Goal: Information Seeking & Learning: Learn about a topic

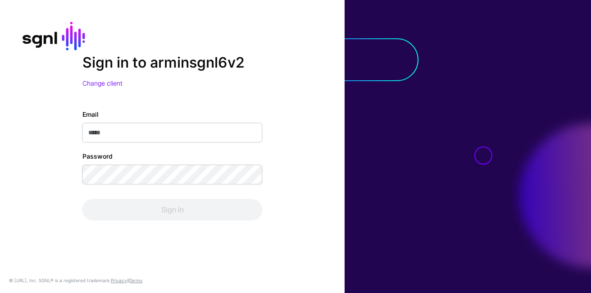
click at [127, 142] on input "Email" at bounding box center [173, 133] width 180 height 20
type input "**********"
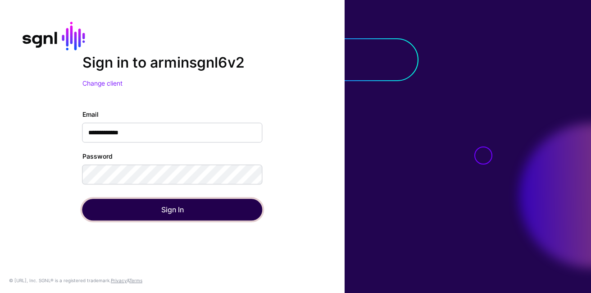
click at [141, 201] on button "Sign In" at bounding box center [173, 210] width 180 height 22
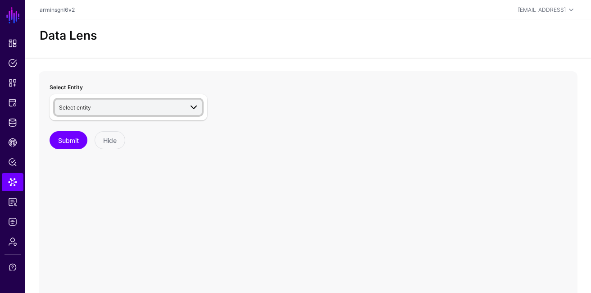
click at [130, 108] on span "Select entity" at bounding box center [121, 107] width 124 height 10
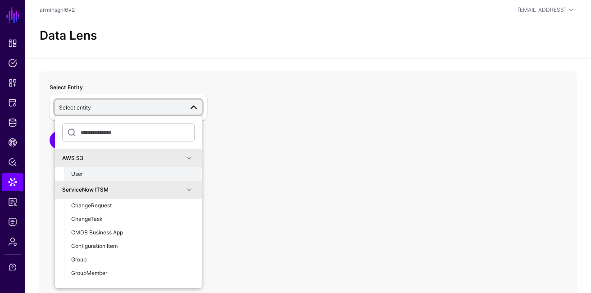
click at [133, 170] on div "User" at bounding box center [133, 174] width 124 height 8
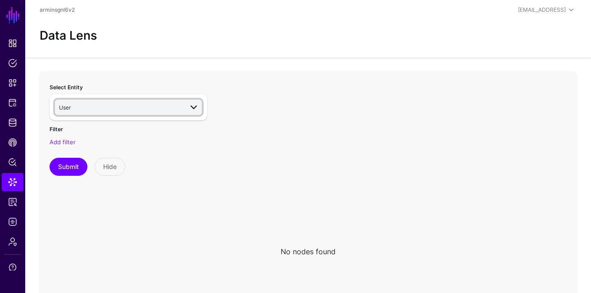
click at [164, 113] on link "User" at bounding box center [128, 107] width 147 height 15
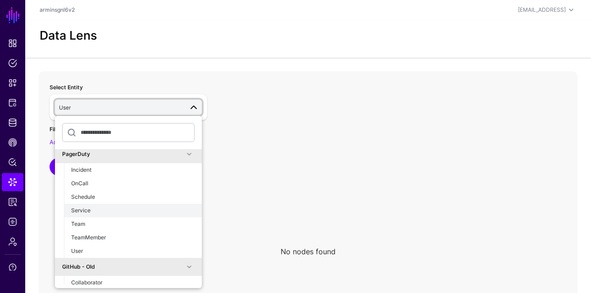
scroll to position [339, 0]
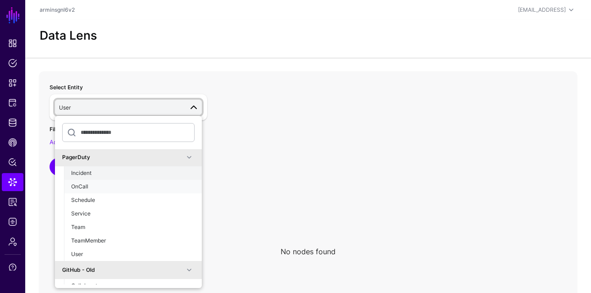
click at [124, 177] on ul "Incident OnCall Schedule Service Team TeamMember User" at bounding box center [133, 213] width 138 height 95
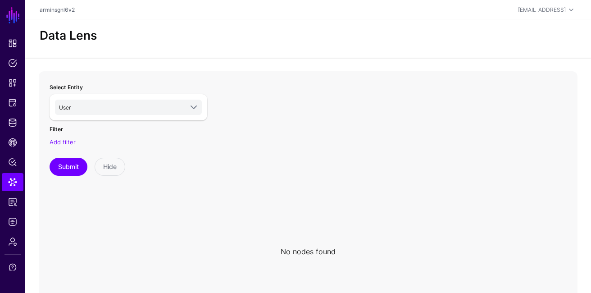
click at [124, 177] on div "Select Entity User AWS S3 User ServiceNow ITSM ChangeRequest ChangeTask CMDB Bu…" at bounding box center [128, 252] width 169 height 350
click at [127, 105] on span "User" at bounding box center [121, 107] width 124 height 10
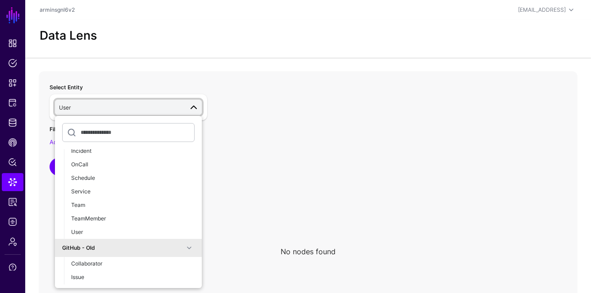
scroll to position [344, 0]
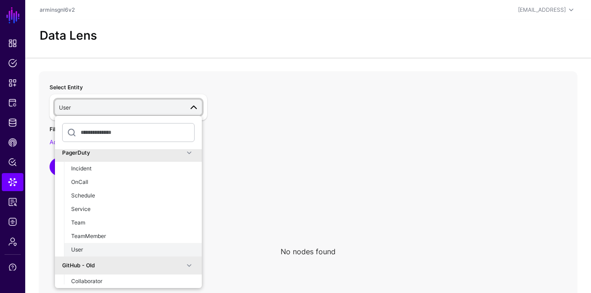
click at [94, 246] on div "User" at bounding box center [133, 250] width 124 height 8
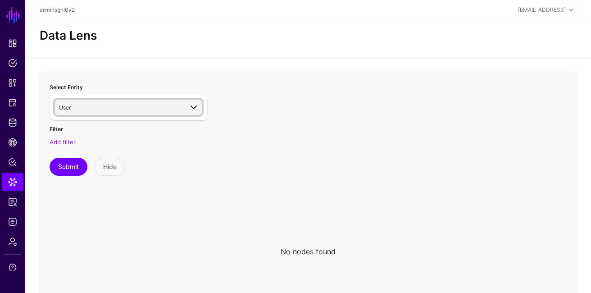
click at [139, 111] on span "User" at bounding box center [121, 107] width 124 height 10
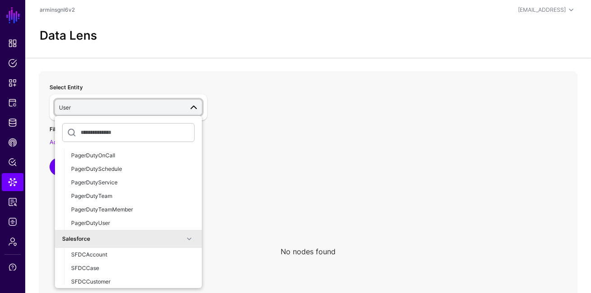
scroll to position [1501, 0]
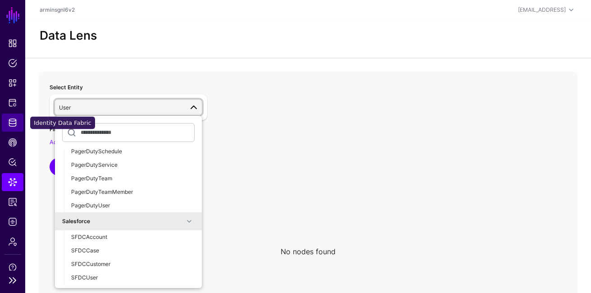
click at [15, 122] on span "Identity Data Fabric" at bounding box center [12, 122] width 9 height 9
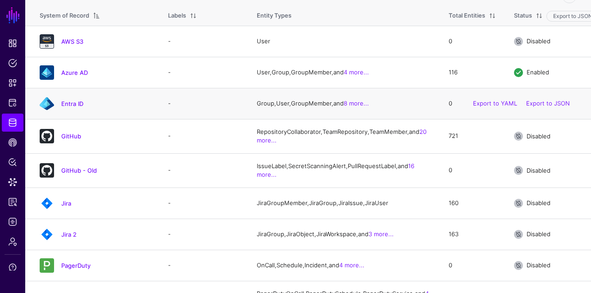
scroll to position [103, 0]
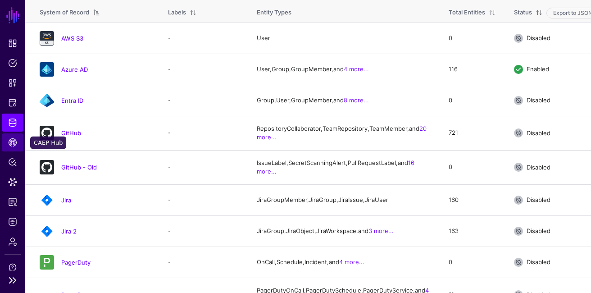
click at [14, 148] on link "CAEP Hub" at bounding box center [13, 142] width 22 height 18
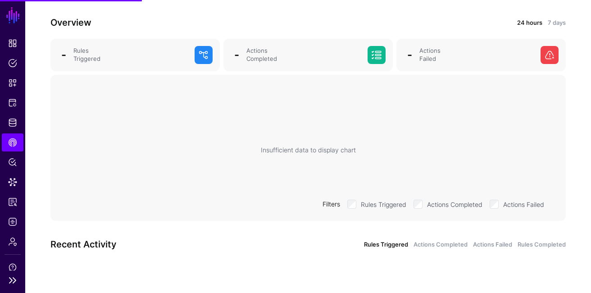
click at [8, 192] on ul "Dashboard Policies Snippets Protected Systems Identity Data Fabric CAEP Hub Pol…" at bounding box center [12, 152] width 25 height 236
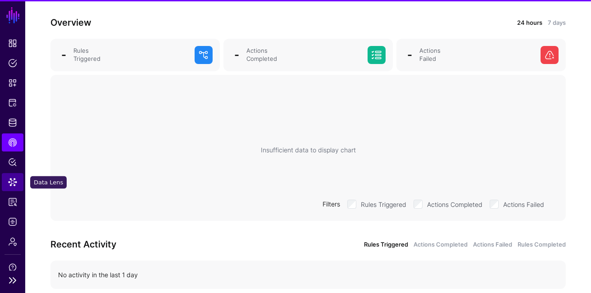
click at [11, 181] on span "Data Lens" at bounding box center [12, 182] width 9 height 9
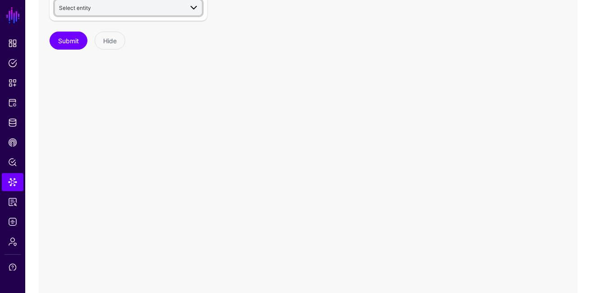
click at [102, 6] on span "Select entity" at bounding box center [121, 8] width 124 height 10
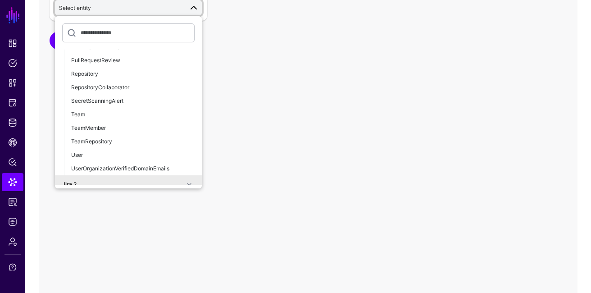
scroll to position [1045, 0]
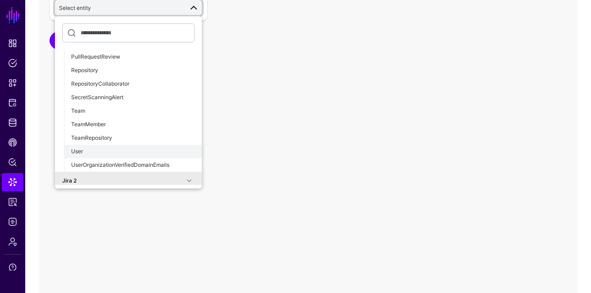
click at [97, 152] on div "User" at bounding box center [133, 151] width 124 height 8
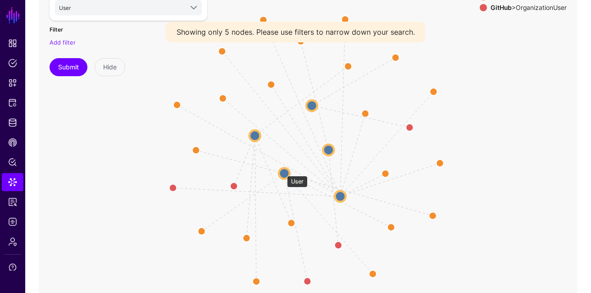
click at [283, 171] on circle at bounding box center [284, 173] width 11 height 11
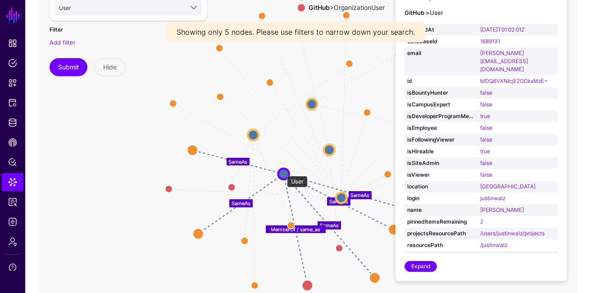
click at [283, 171] on circle at bounding box center [284, 174] width 11 height 11
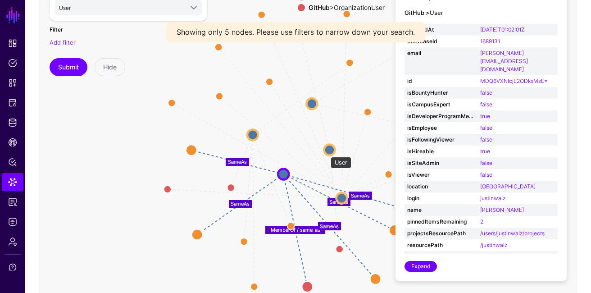
click at [330, 151] on circle at bounding box center [329, 150] width 11 height 11
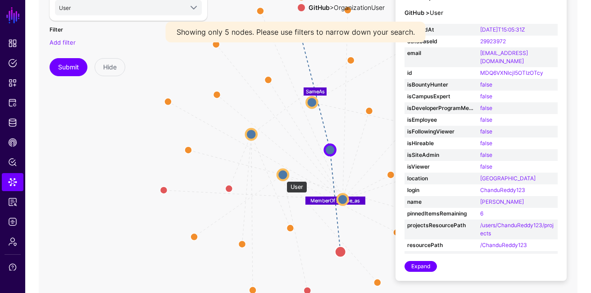
click at [283, 176] on circle at bounding box center [283, 175] width 11 height 11
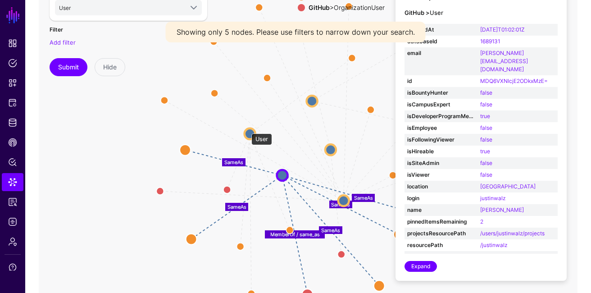
click at [248, 132] on circle at bounding box center [250, 133] width 11 height 11
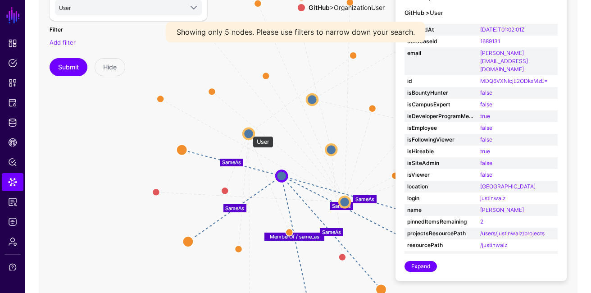
click at [248, 132] on circle at bounding box center [248, 133] width 11 height 11
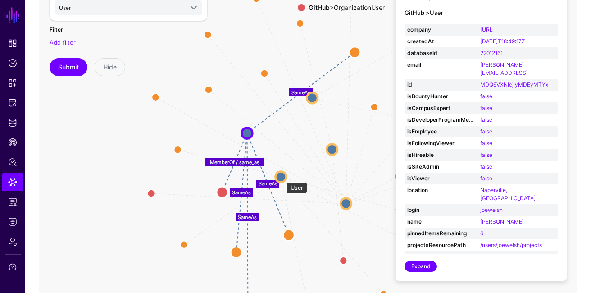
click at [282, 178] on circle at bounding box center [280, 176] width 11 height 11
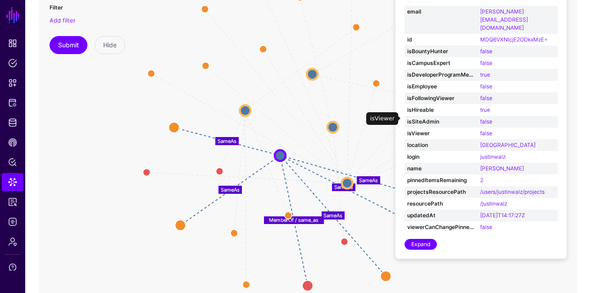
scroll to position [40, 0]
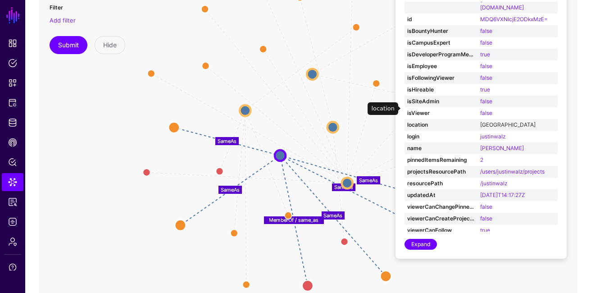
click at [496, 121] on link "[GEOGRAPHIC_DATA]" at bounding box center [508, 124] width 55 height 7
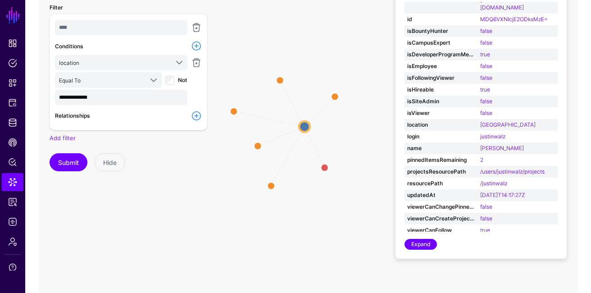
drag, startPoint x: 328, startPoint y: 213, endPoint x: 306, endPoint y: 213, distance: 22.1
click at [306, 213] on icon "MemberOf / same_as [PERSON_NAME] SameAs SameAs SameAs User User TeamMember Team…" at bounding box center [308, 130] width 539 height 361
click at [307, 124] on circle at bounding box center [304, 126] width 11 height 11
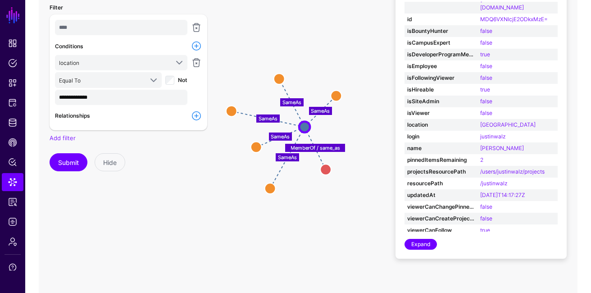
drag, startPoint x: 370, startPoint y: 133, endPoint x: 368, endPoint y: 144, distance: 11.4
click at [369, 144] on icon "SameAs SameAs SameAs SameAs SameAs MemberOf / same_as TeamMember TeamMember Tea…" at bounding box center [308, 130] width 539 height 361
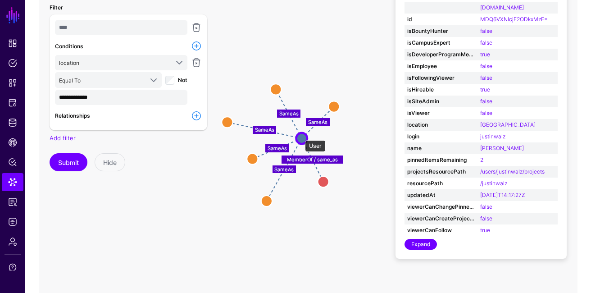
click at [301, 136] on circle at bounding box center [302, 138] width 11 height 11
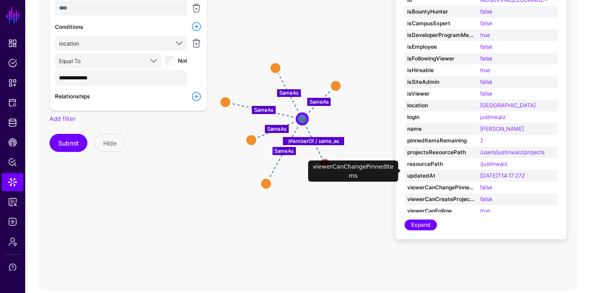
scroll to position [129, 0]
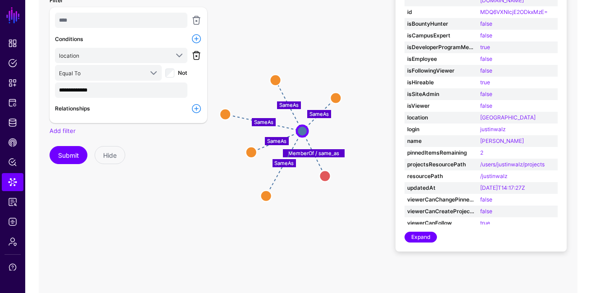
click at [197, 58] on link at bounding box center [196, 55] width 11 height 11
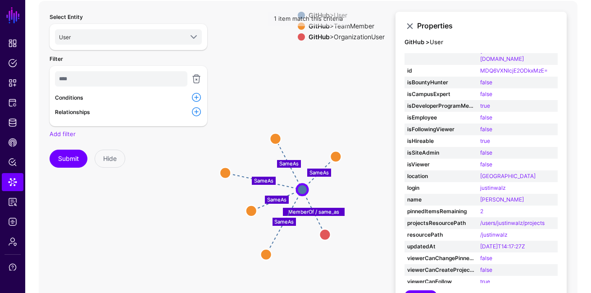
scroll to position [69, 0]
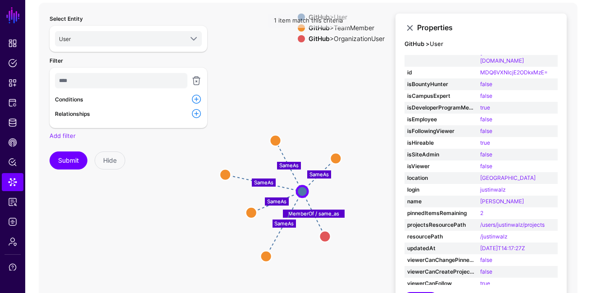
click at [282, 18] on div "1 item match this criteria" at bounding box center [309, 21] width 80 height 14
click at [200, 83] on link at bounding box center [196, 80] width 11 height 11
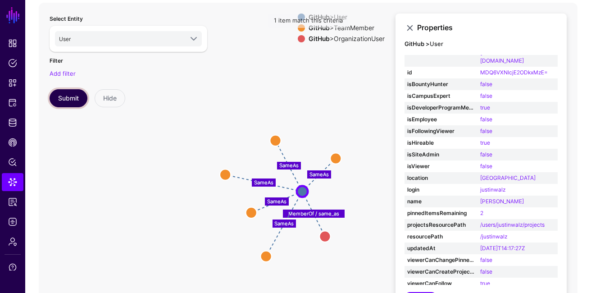
click at [74, 100] on button "Submit" at bounding box center [69, 98] width 38 height 18
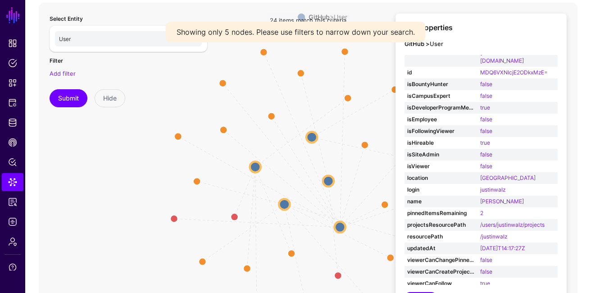
click at [288, 202] on circle at bounding box center [284, 204] width 11 height 11
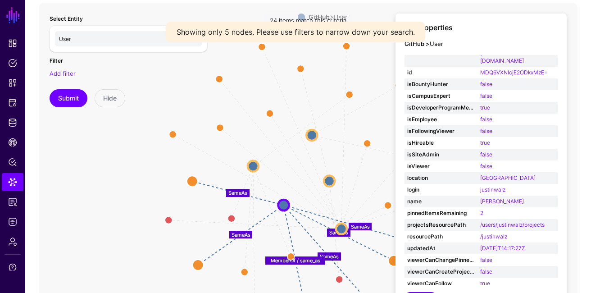
click at [288, 202] on circle at bounding box center [284, 205] width 11 height 11
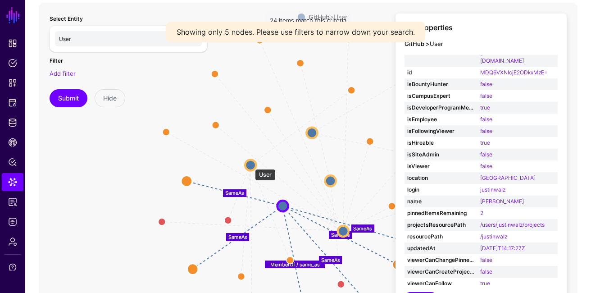
click at [251, 165] on circle at bounding box center [250, 165] width 11 height 11
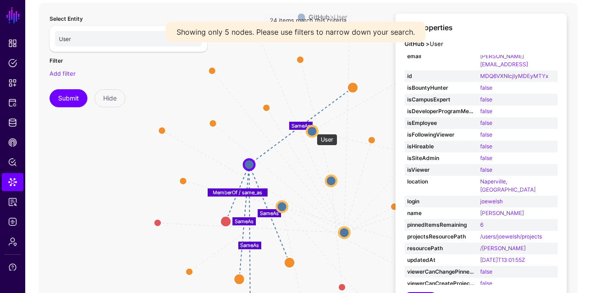
click at [312, 129] on circle at bounding box center [312, 131] width 11 height 11
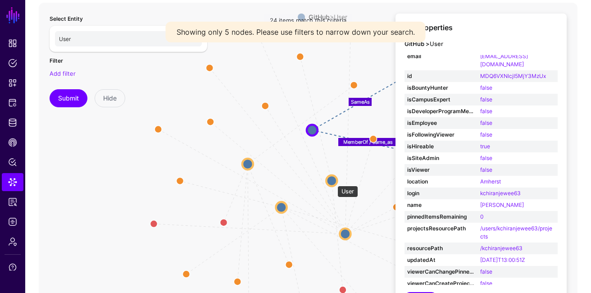
click at [333, 181] on circle at bounding box center [331, 180] width 11 height 11
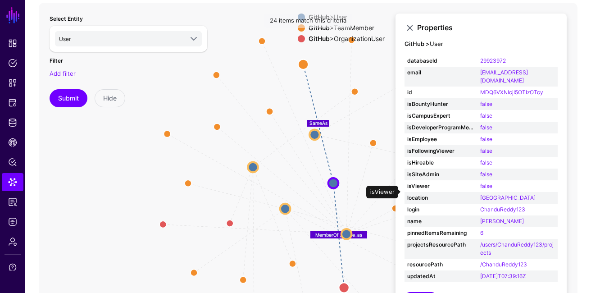
scroll to position [56, 0]
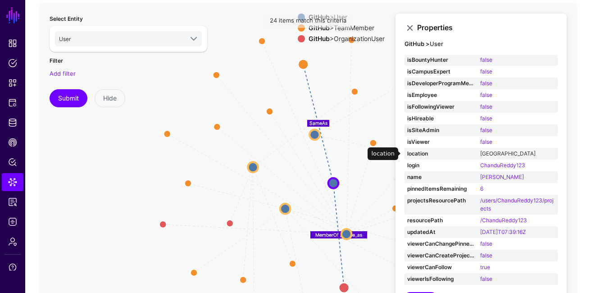
click at [496, 155] on link "[GEOGRAPHIC_DATA]" at bounding box center [508, 153] width 55 height 7
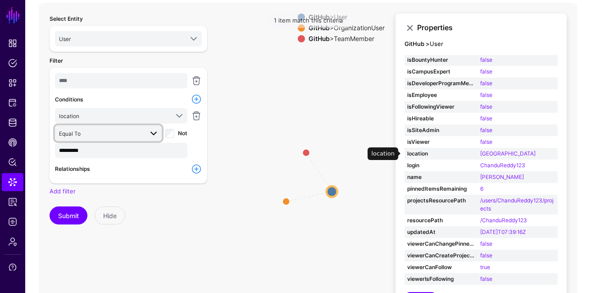
click at [160, 133] on link "Equal To" at bounding box center [108, 132] width 107 height 15
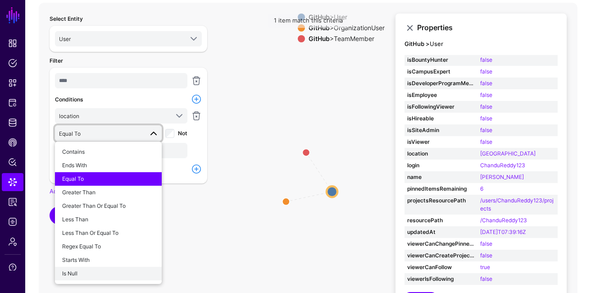
click at [107, 272] on div "Is Null" at bounding box center [108, 274] width 92 height 8
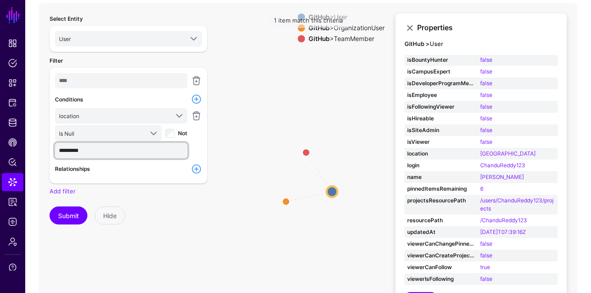
click at [106, 152] on input "*********" at bounding box center [121, 150] width 133 height 15
click at [142, 172] on div "Relationships" at bounding box center [121, 169] width 136 height 10
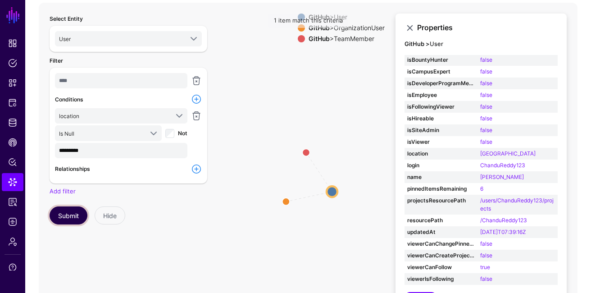
click at [59, 211] on button "Submit" at bounding box center [69, 215] width 38 height 18
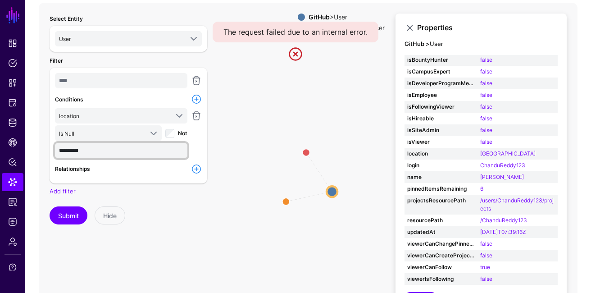
click at [124, 156] on input "*********" at bounding box center [121, 150] width 133 height 15
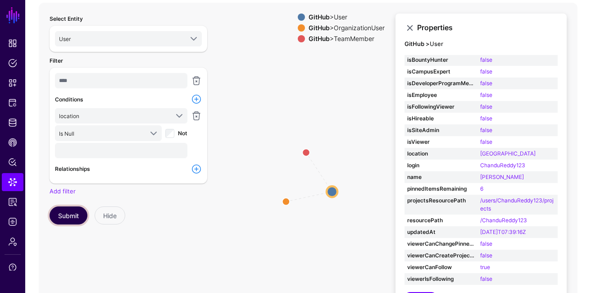
click at [70, 208] on button "Submit" at bounding box center [69, 215] width 38 height 18
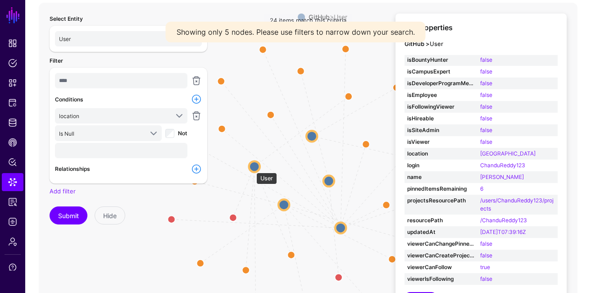
click at [252, 168] on circle at bounding box center [254, 166] width 11 height 11
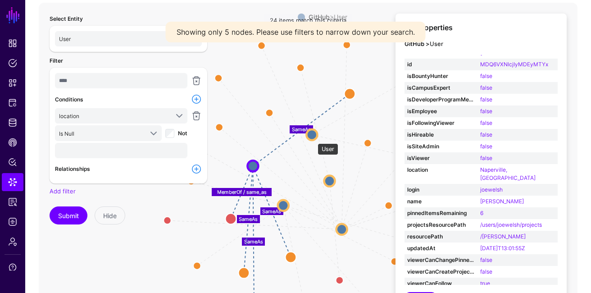
click at [313, 139] on circle at bounding box center [312, 134] width 11 height 11
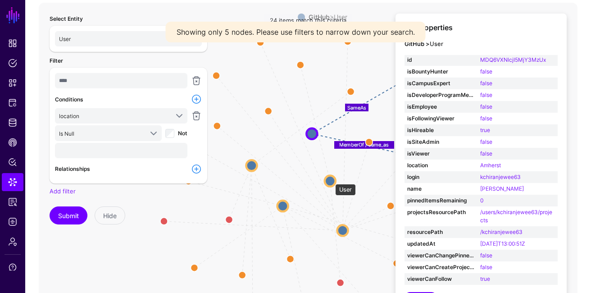
click at [331, 179] on circle at bounding box center [330, 181] width 11 height 11
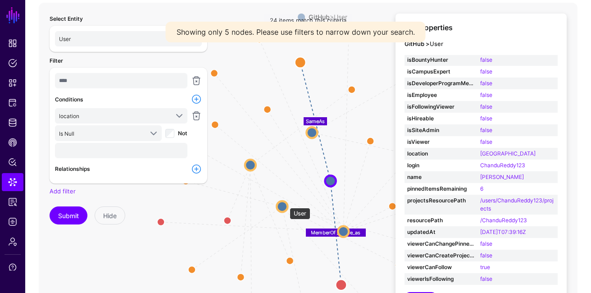
click at [285, 203] on circle at bounding box center [282, 206] width 11 height 11
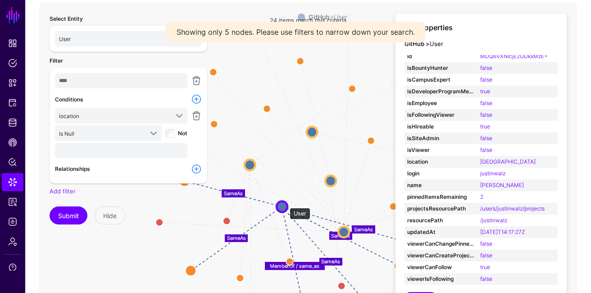
scroll to position [40, 0]
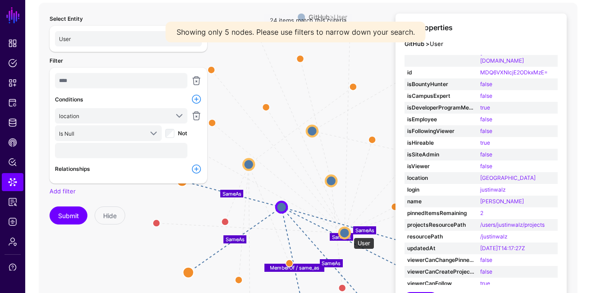
click at [349, 233] on circle at bounding box center [344, 233] width 11 height 11
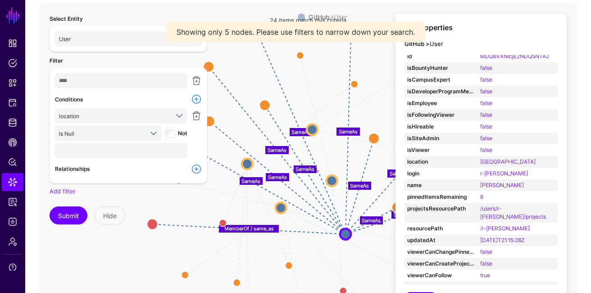
click at [314, 253] on icon "SameAs SameAs SameAs SameAs SameAs MemberOf / same_as [PERSON_NAME] MemberOf / …" at bounding box center [308, 183] width 539 height 361
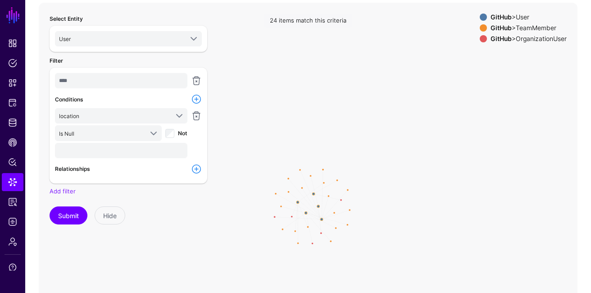
drag, startPoint x: 362, startPoint y: 170, endPoint x: 366, endPoint y: 88, distance: 82.2
click at [366, 88] on icon "SameAs SameAs SameAs SameAs SameAs MemberOf / same_as [PERSON_NAME] MemberOf / …" at bounding box center [308, 183] width 539 height 361
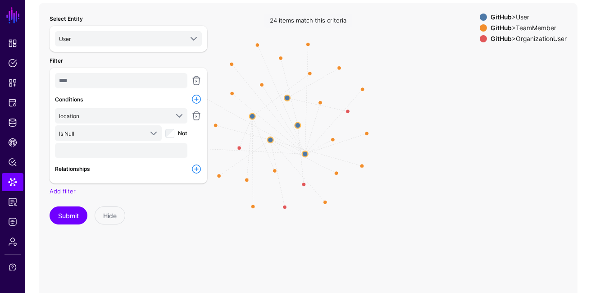
drag, startPoint x: 316, startPoint y: 174, endPoint x: 345, endPoint y: 76, distance: 102.1
click at [345, 76] on icon "SameAs SameAs SameAs SameAs SameAs MemberOf / same_as [PERSON_NAME] MemberOf / …" at bounding box center [308, 183] width 539 height 361
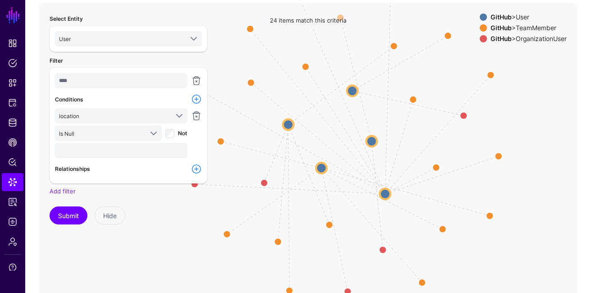
drag, startPoint x: 326, startPoint y: 114, endPoint x: 424, endPoint y: 77, distance: 105.0
click at [424, 77] on icon "SameAs SameAs SameAs SameAs SameAs MemberOf / same_as [PERSON_NAME] MemberOf / …" at bounding box center [308, 183] width 539 height 361
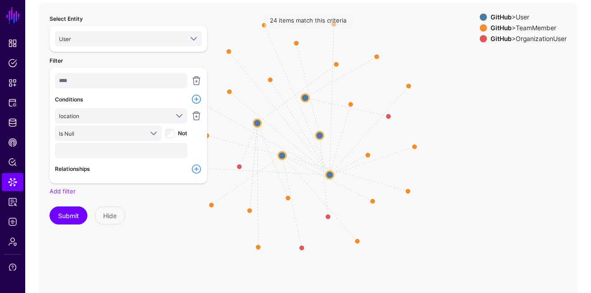
drag, startPoint x: 424, startPoint y: 78, endPoint x: 377, endPoint y: 86, distance: 47.7
click at [377, 86] on icon "SameAs SameAs SameAs SameAs SameAs MemberOf / same_as [PERSON_NAME] MemberOf / …" at bounding box center [308, 183] width 539 height 361
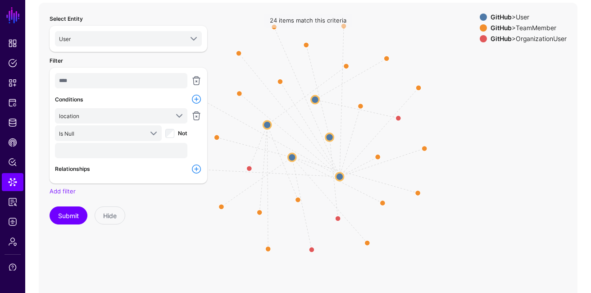
click at [194, 165] on link at bounding box center [196, 169] width 11 height 11
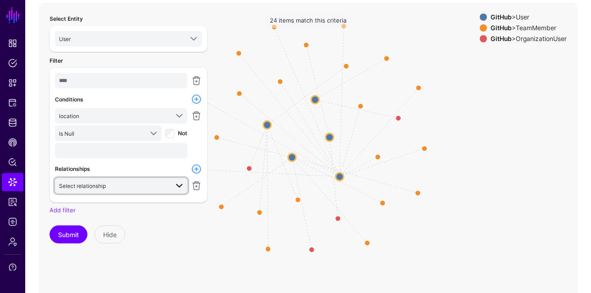
click at [154, 180] on span "Select relationship" at bounding box center [122, 185] width 126 height 11
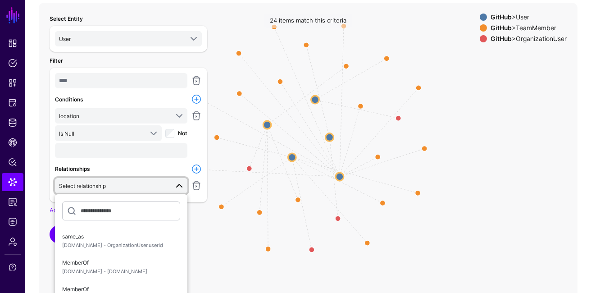
scroll to position [8, 0]
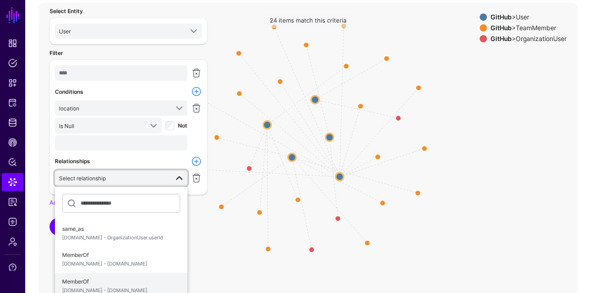
click at [124, 284] on span "MemberOf [DOMAIN_NAME] - [DOMAIN_NAME]" at bounding box center [121, 285] width 118 height 21
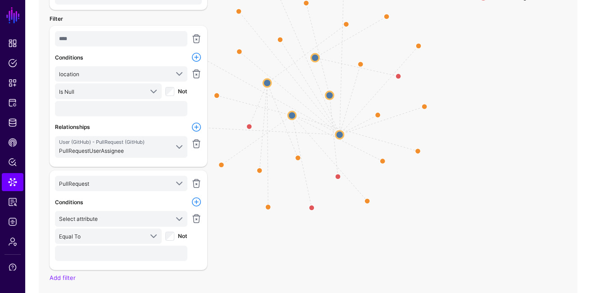
scroll to position [152, 0]
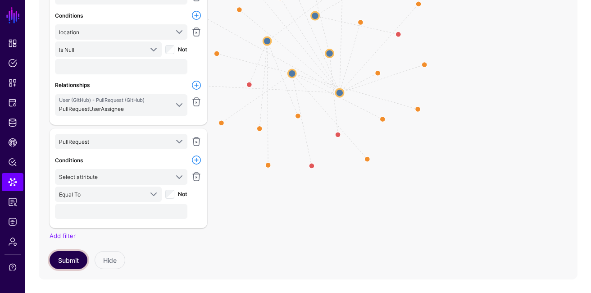
click at [78, 256] on button "Submit" at bounding box center [69, 260] width 38 height 18
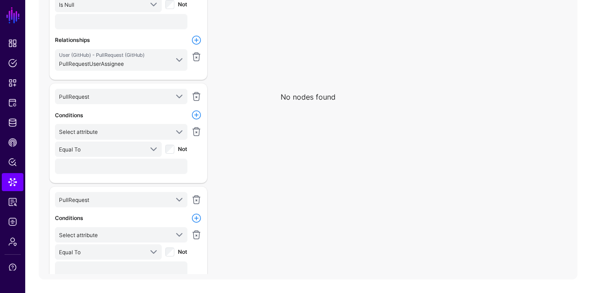
scroll to position [45, 0]
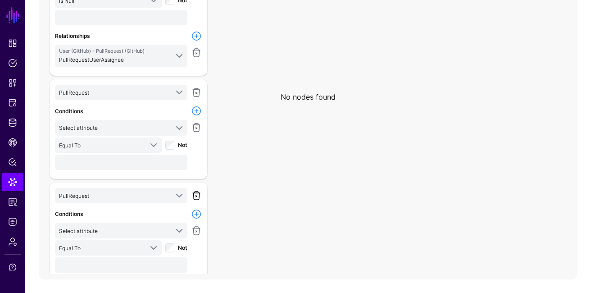
click at [197, 194] on link at bounding box center [196, 195] width 11 height 11
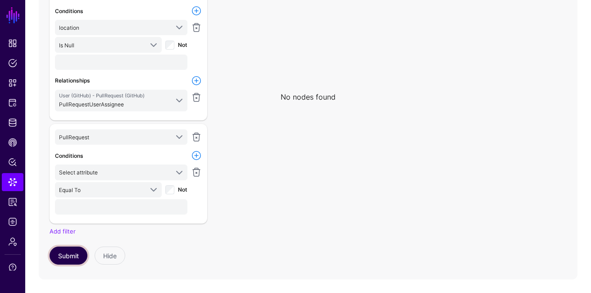
click at [73, 250] on button "Submit" at bounding box center [69, 256] width 38 height 18
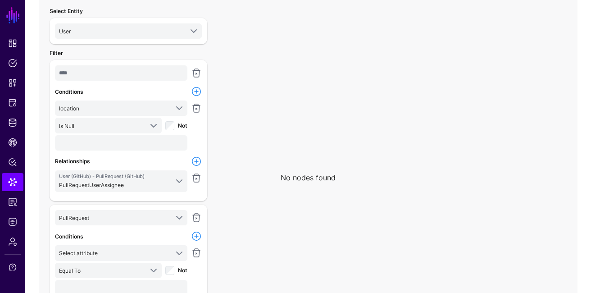
scroll to position [157, 0]
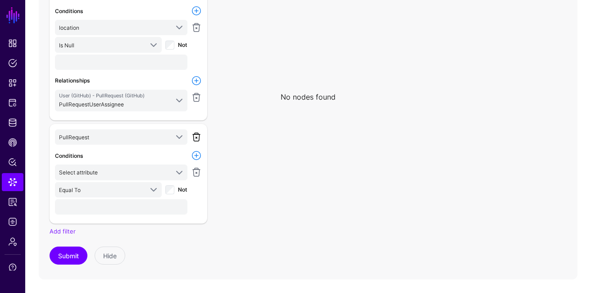
click at [200, 138] on link at bounding box center [196, 137] width 11 height 11
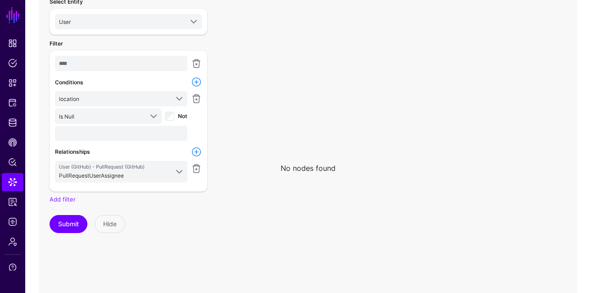
scroll to position [89, 0]
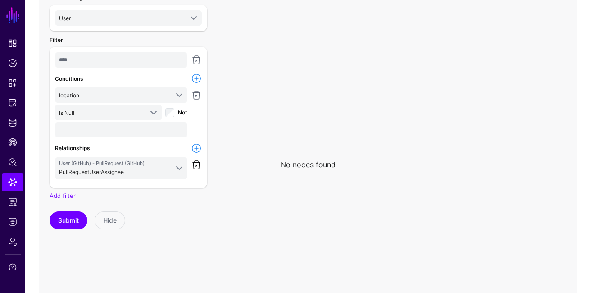
click at [194, 163] on link at bounding box center [196, 165] width 11 height 11
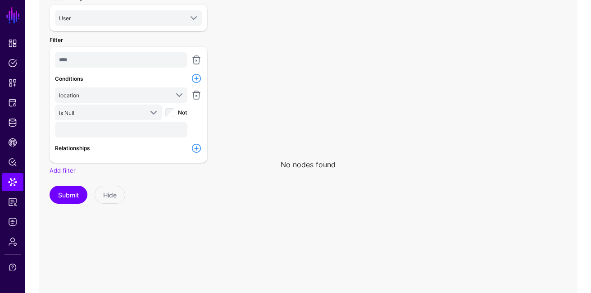
click at [197, 150] on link at bounding box center [196, 148] width 11 height 11
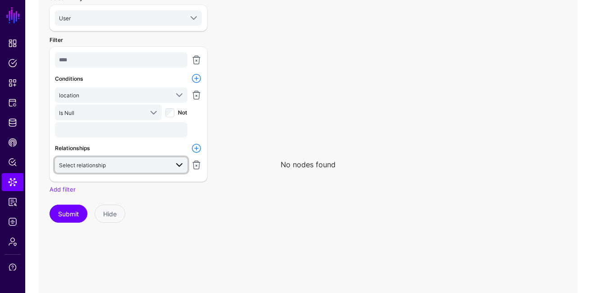
click at [170, 165] on span at bounding box center [177, 165] width 16 height 11
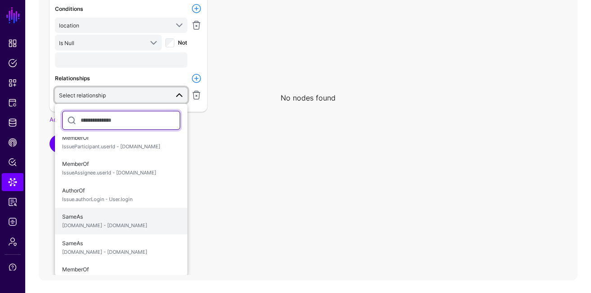
scroll to position [157, 0]
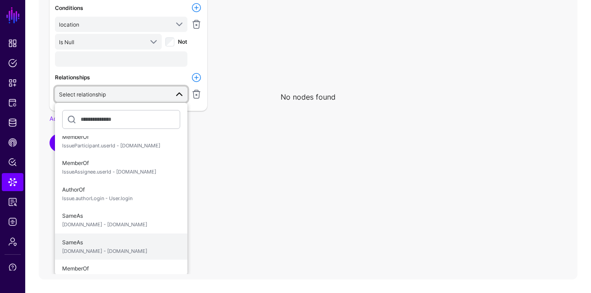
click at [147, 248] on span "[DOMAIN_NAME] - [DOMAIN_NAME]" at bounding box center [121, 252] width 118 height 8
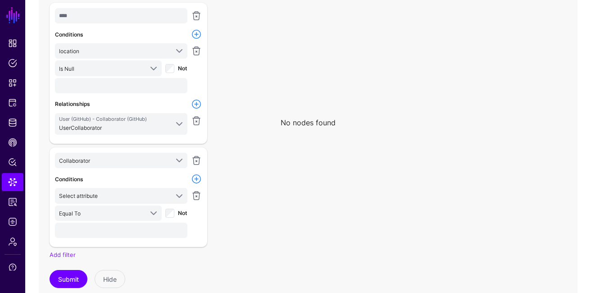
scroll to position [133, 0]
click at [101, 166] on link "Collaborator" at bounding box center [121, 161] width 133 height 15
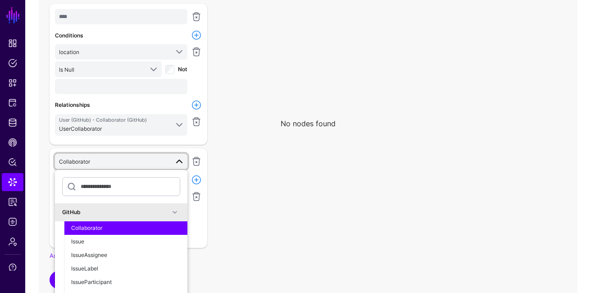
click at [110, 162] on span "Collaborator" at bounding box center [114, 161] width 110 height 10
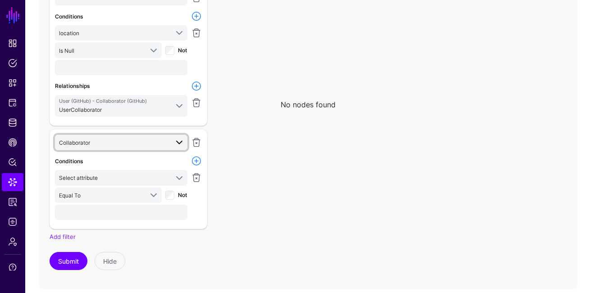
scroll to position [161, 0]
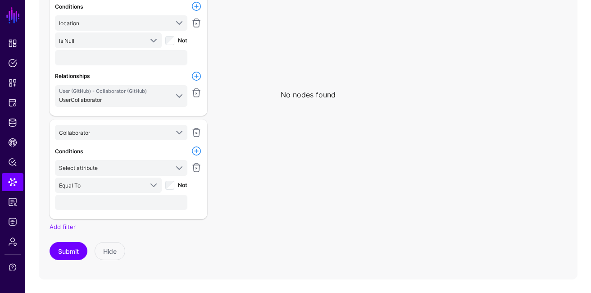
click at [96, 152] on div "Conditions" at bounding box center [121, 151] width 136 height 10
click at [99, 174] on link "Select attribute" at bounding box center [121, 167] width 133 height 15
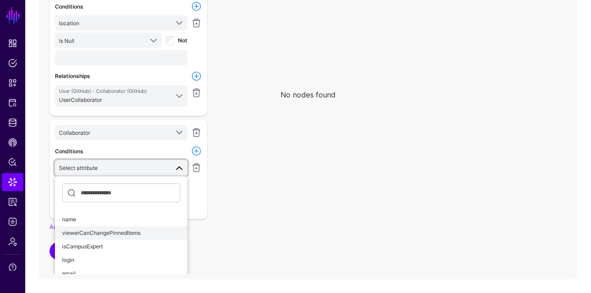
scroll to position [8, 0]
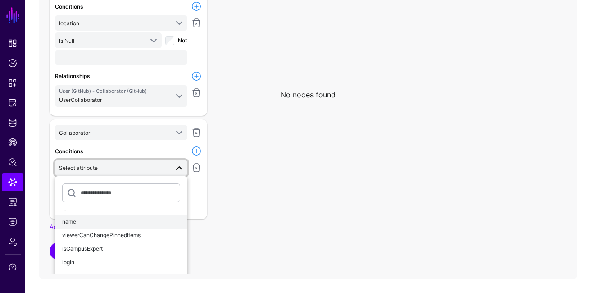
click at [98, 223] on div "name" at bounding box center [121, 222] width 118 height 8
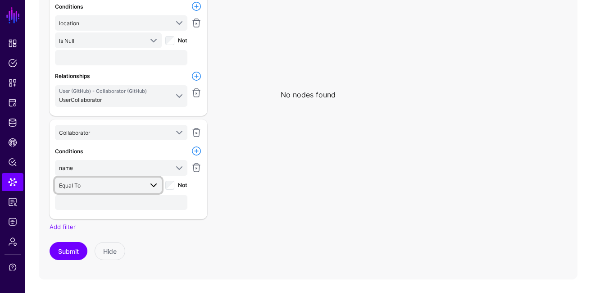
click at [151, 190] on link "Equal To" at bounding box center [108, 185] width 107 height 15
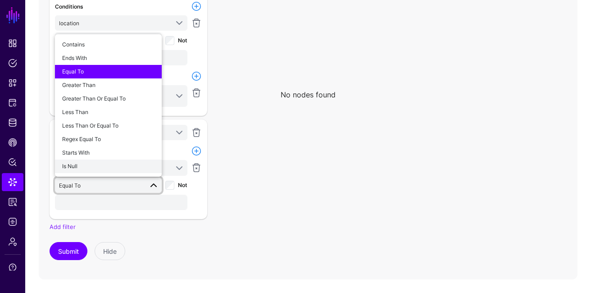
click at [129, 170] on button "Is Null" at bounding box center [108, 167] width 107 height 14
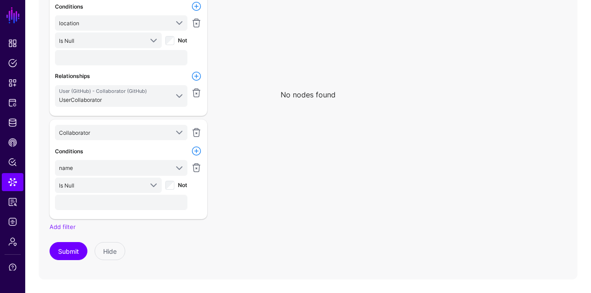
click at [182, 183] on span "Not" at bounding box center [182, 185] width 9 height 7
click at [67, 250] on button "Submit" at bounding box center [69, 251] width 38 height 18
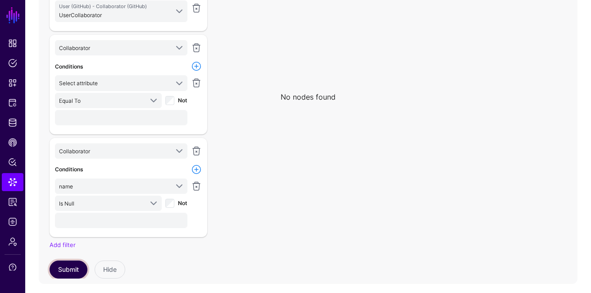
scroll to position [88, 0]
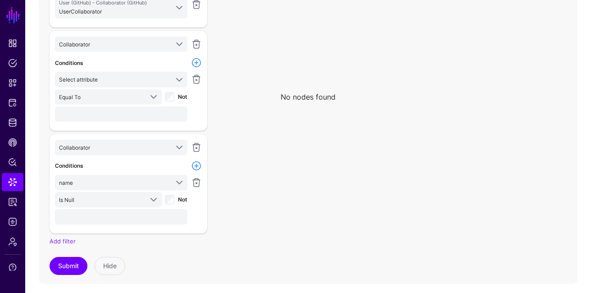
click at [417, 81] on icon at bounding box center [308, 90] width 539 height 361
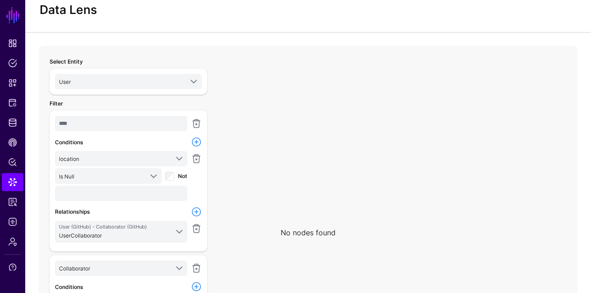
scroll to position [0, 0]
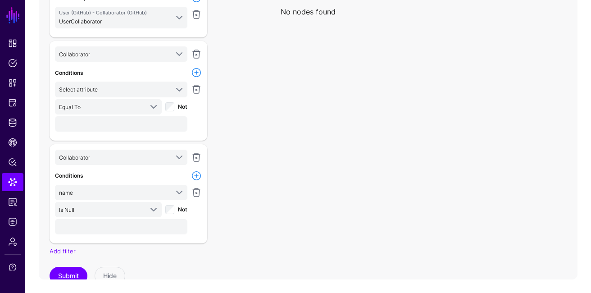
scroll to position [84, 0]
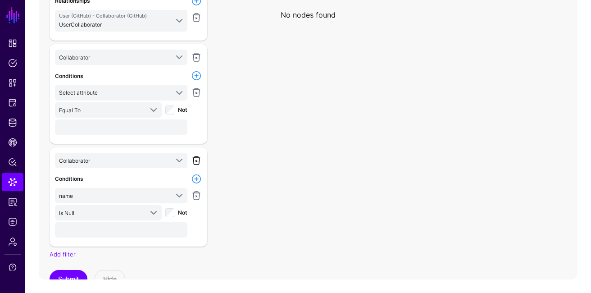
click at [197, 160] on link at bounding box center [196, 160] width 11 height 11
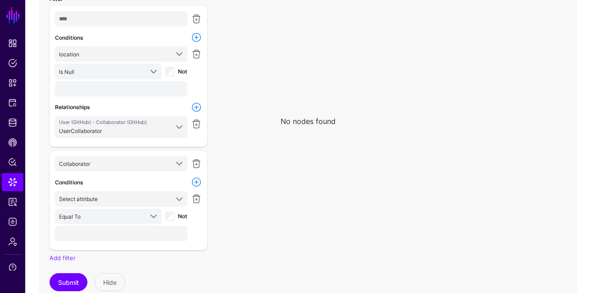
scroll to position [127, 0]
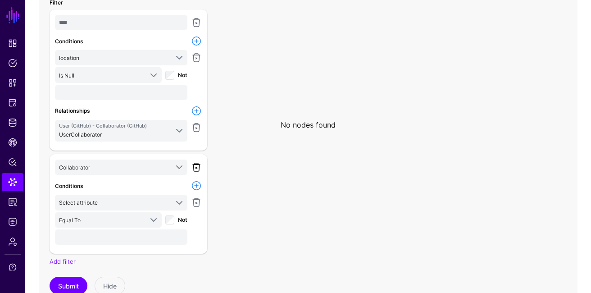
click at [196, 165] on link at bounding box center [196, 167] width 11 height 11
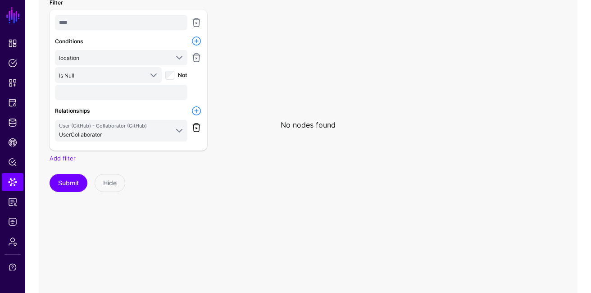
click at [198, 129] on link at bounding box center [196, 127] width 11 height 11
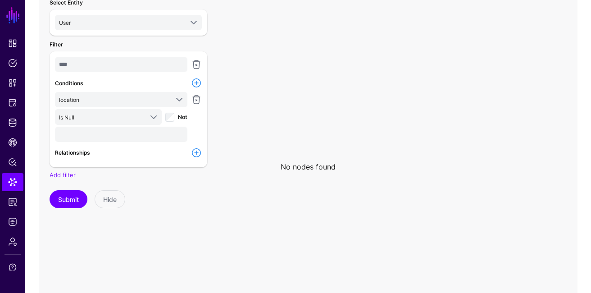
scroll to position [64, 0]
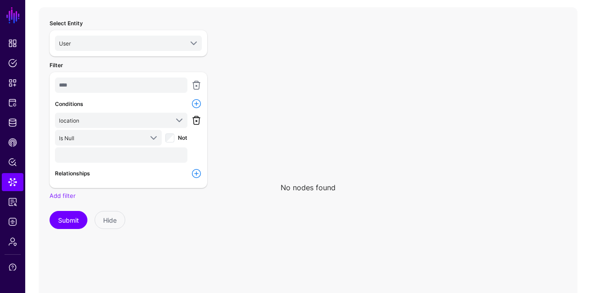
click at [196, 124] on link at bounding box center [196, 120] width 11 height 11
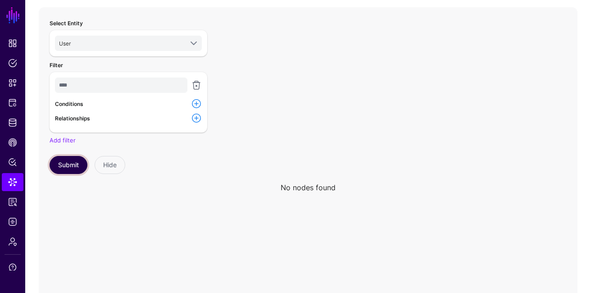
click at [78, 167] on button "Submit" at bounding box center [69, 165] width 38 height 18
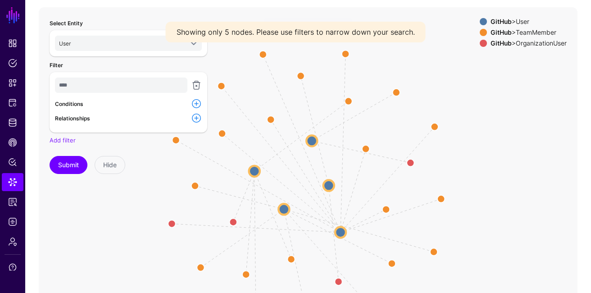
click at [531, 42] on div "GitHub > OrganizationUser" at bounding box center [529, 43] width 80 height 7
click at [173, 224] on div "Select Entity User AWS S3 User ServiceNow ITSM ChangeRequest ChangeTask CMDB Bu…" at bounding box center [128, 188] width 169 height 350
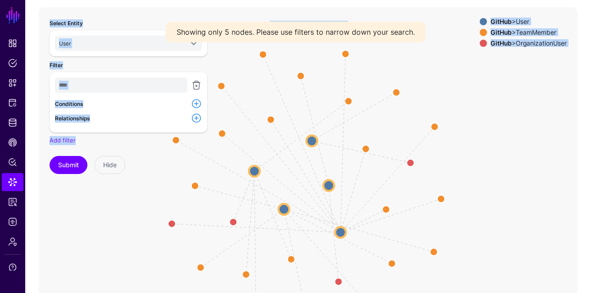
drag, startPoint x: 170, startPoint y: 227, endPoint x: 232, endPoint y: 210, distance: 64.5
click at [232, 210] on div "MemberOf / same_as [PERSON_NAME] MemberOf / same_as SameAs SameAs SameAs SameAs…" at bounding box center [308, 187] width 539 height 361
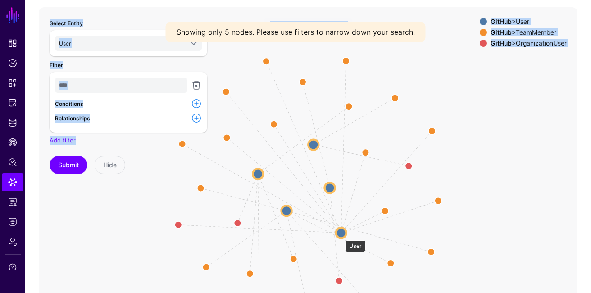
click at [341, 236] on circle at bounding box center [341, 233] width 10 height 10
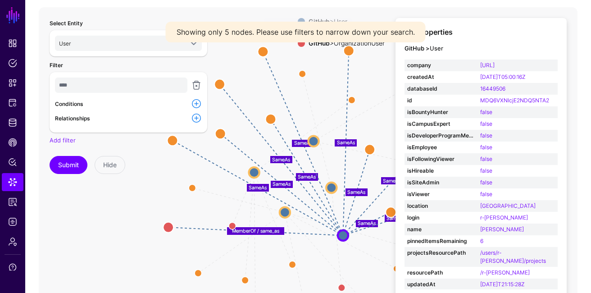
drag, startPoint x: 167, startPoint y: 227, endPoint x: 207, endPoint y: 227, distance: 40.1
click at [207, 227] on div "Select Entity User AWS S3 User ServiceNow ITSM ChangeRequest ChangeTask CMDB Bu…" at bounding box center [128, 188] width 169 height 350
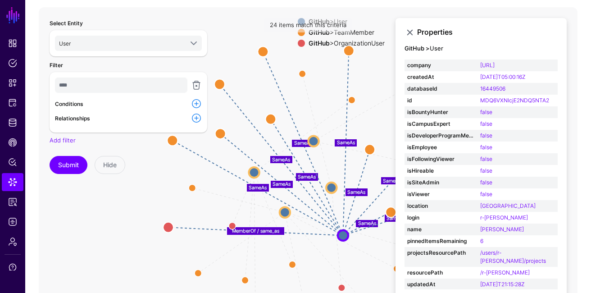
click at [207, 227] on div "Select Entity User AWS S3 User ServiceNow ITSM ChangeRequest ChangeTask CMDB Bu…" at bounding box center [128, 188] width 169 height 350
click at [170, 228] on div "Select Entity User AWS S3 User ServiceNow ITSM ChangeRequest ChangeTask CMDB Bu…" at bounding box center [128, 188] width 169 height 350
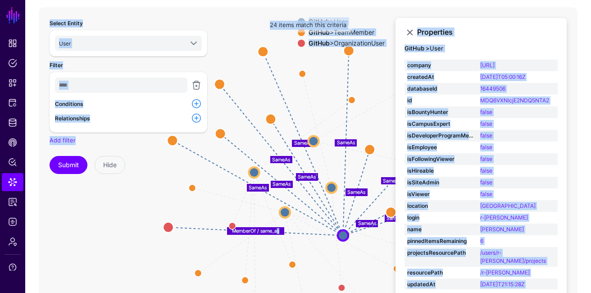
drag, startPoint x: 166, startPoint y: 228, endPoint x: 282, endPoint y: 228, distance: 115.9
click at [282, 228] on div "SameAs SameAs SameAs SameAs MemberOf / same_as SameAs MemberOf / same_as SameAs…" at bounding box center [308, 187] width 539 height 361
click at [304, 234] on icon "SameAs SameAs SameAs SameAs MemberOf / same_as SameAs MemberOf / same_as SameAs…" at bounding box center [308, 187] width 539 height 361
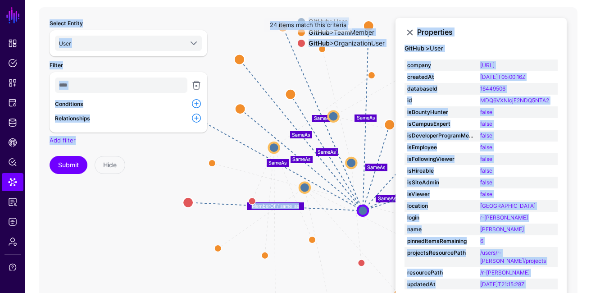
drag, startPoint x: 304, startPoint y: 234, endPoint x: 324, endPoint y: 209, distance: 31.5
click at [324, 209] on line at bounding box center [275, 206] width 175 height 8
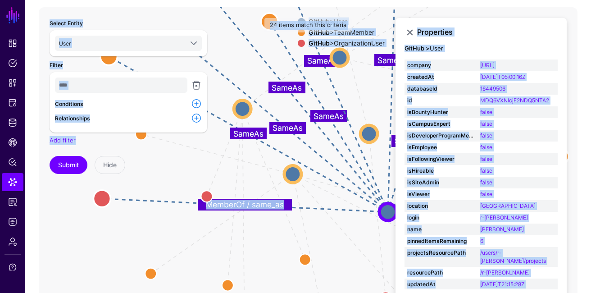
click at [324, 208] on line at bounding box center [245, 206] width 286 height 14
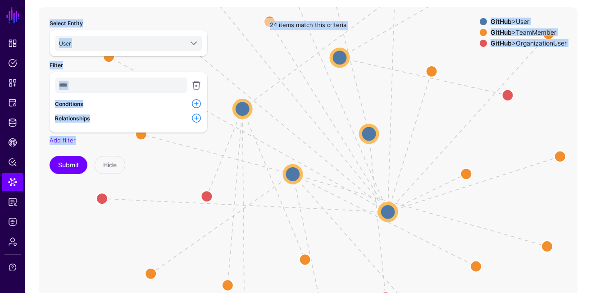
click at [323, 225] on icon "SameAs SameAs SameAs SameAs MemberOf / same_as SameAs MemberOf / same_as SameAs…" at bounding box center [308, 187] width 539 height 361
click at [401, 212] on icon "SameAs SameAs SameAs SameAs MemberOf / same_as SameAs MemberOf / same_as SameAs…" at bounding box center [308, 187] width 539 height 361
click at [390, 212] on circle at bounding box center [387, 211] width 17 height 17
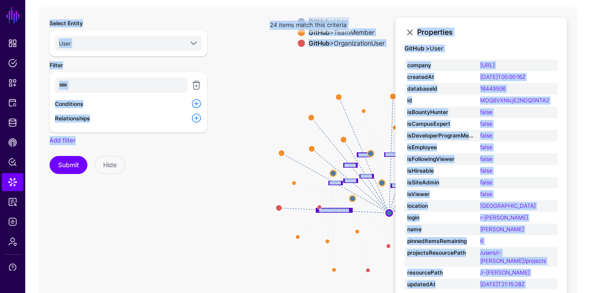
click at [349, 220] on icon "MemberOf / same_as SameAs MemberOf / same_as SameAs SameAs SameAs SameAs SameAs…" at bounding box center [308, 187] width 539 height 361
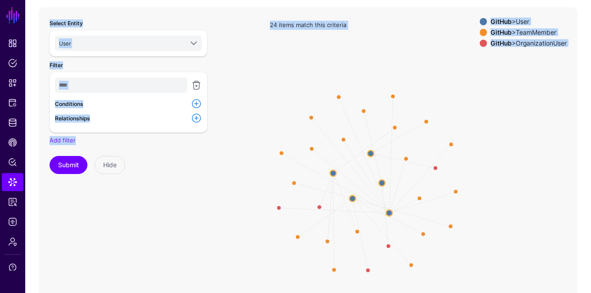
click at [342, 210] on icon "MemberOf / same_as SameAs MemberOf / same_as SameAs SameAs SameAs SameAs SameAs…" at bounding box center [308, 187] width 539 height 361
click at [391, 214] on circle at bounding box center [389, 213] width 6 height 6
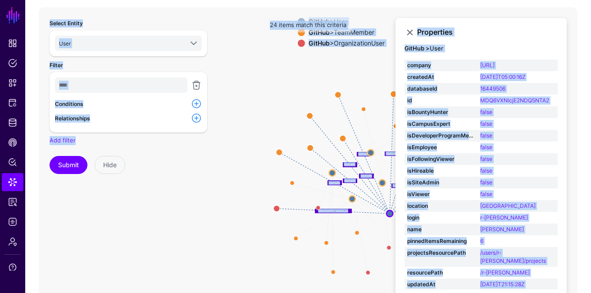
click at [357, 99] on icon "SameAs SameAs SameAs SameAs MemberOf / same_as SameAs MemberOf / same_as SameAs…" at bounding box center [308, 187] width 539 height 361
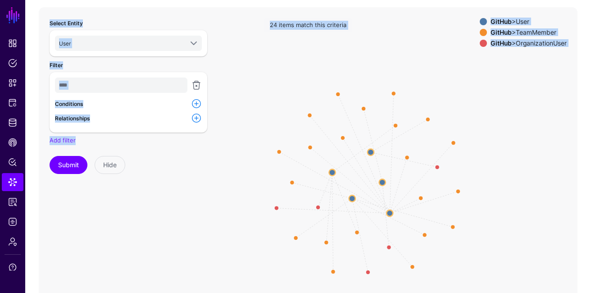
click at [372, 71] on icon "SameAs SameAs SameAs SameAs MemberOf / same_as SameAs MemberOf / same_as SameAs…" at bounding box center [308, 187] width 539 height 361
click at [322, 51] on icon "SameAs SameAs SameAs SameAs MemberOf / same_as SameAs MemberOf / same_as SameAs…" at bounding box center [308, 187] width 539 height 361
click at [303, 30] on div "24 items match this criteria" at bounding box center [308, 25] width 87 height 14
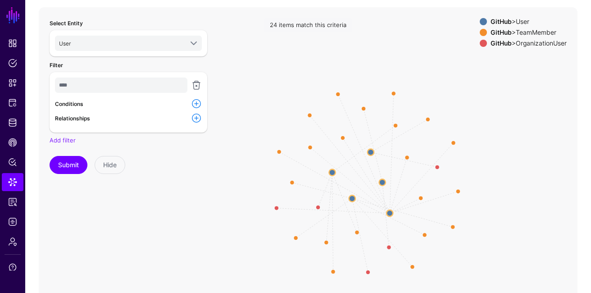
click at [299, 24] on div "24 items match this criteria" at bounding box center [308, 25] width 87 height 14
click at [318, 206] on circle at bounding box center [318, 207] width 9 height 9
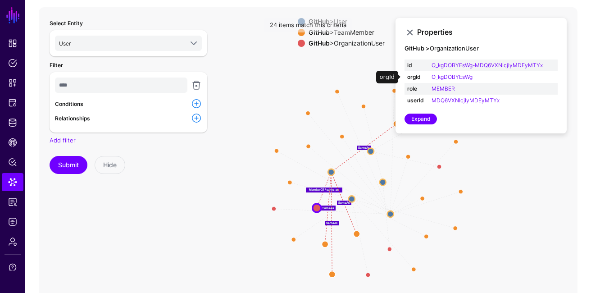
click at [477, 78] on td "O_kgDOBYEsWg" at bounding box center [493, 77] width 129 height 12
drag, startPoint x: 549, startPoint y: 63, endPoint x: 432, endPoint y: 62, distance: 117.2
click at [432, 62] on td "O_kgDOBYEsWg-MDQ6VXNlcjIyMDEyMTYx" at bounding box center [493, 66] width 129 height 12
copy link "O_kgDOBYEsWg-MDQ6VXNlcjIyMDEyMTYx"
click at [479, 46] on h4 "GitHub > OrganizationUser" at bounding box center [481, 48] width 153 height 7
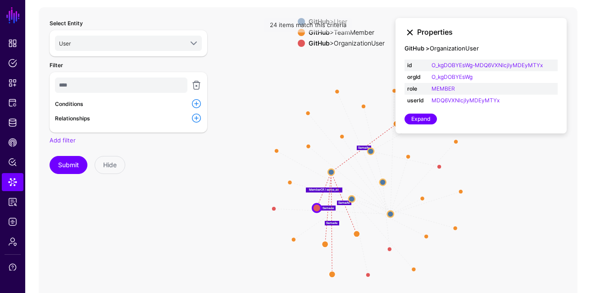
click at [410, 36] on link at bounding box center [410, 32] width 11 height 11
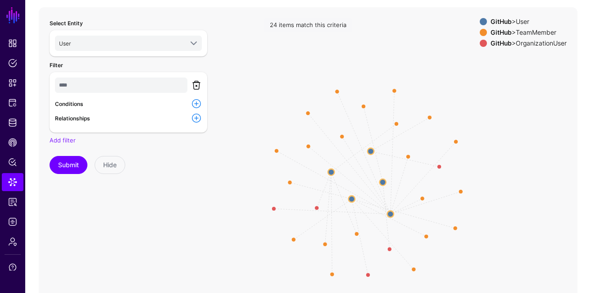
click at [197, 83] on link at bounding box center [196, 85] width 11 height 11
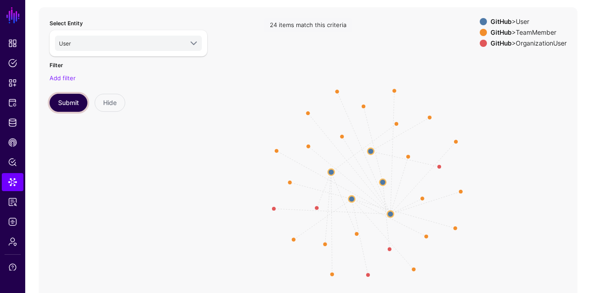
click at [76, 102] on button "Submit" at bounding box center [69, 103] width 38 height 18
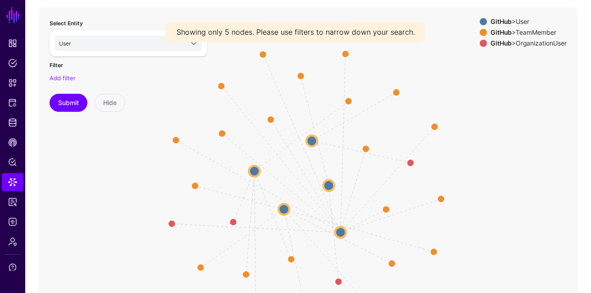
click at [170, 225] on div "Select Entity User AWS S3 User ServiceNow ITSM ChangeRequest ChangeTask CMDB Bu…" at bounding box center [128, 188] width 169 height 350
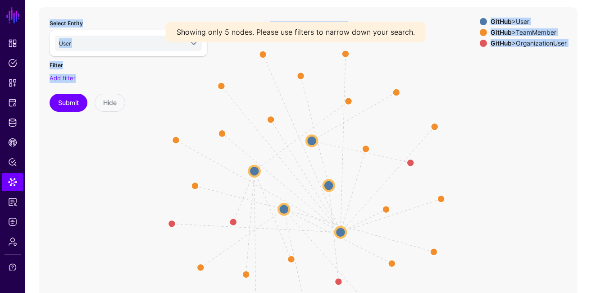
drag, startPoint x: 211, startPoint y: 215, endPoint x: 247, endPoint y: 211, distance: 36.3
click at [247, 211] on div "MemberOf / same_as SameAs MemberOf / same_as SameAs SameAs SameAs SameAs SameAs…" at bounding box center [308, 187] width 539 height 361
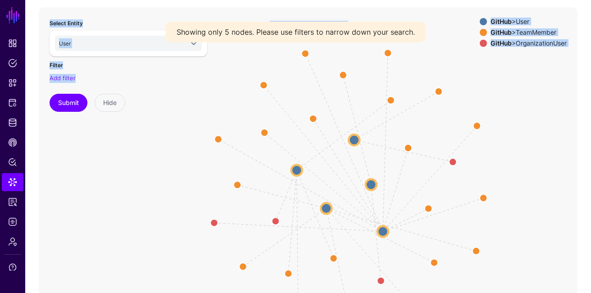
drag, startPoint x: 252, startPoint y: 211, endPoint x: 296, endPoint y: 208, distance: 44.3
click at [296, 208] on icon "MemberOf / same_as SameAs MemberOf / same_as SameAs SameAs SameAs SameAs SameAs…" at bounding box center [308, 187] width 539 height 361
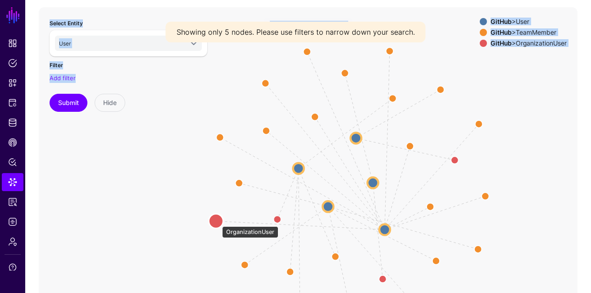
click at [218, 222] on circle at bounding box center [216, 221] width 14 height 14
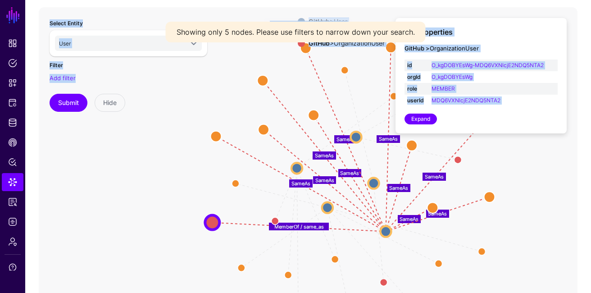
click at [233, 171] on icon "SameAs SameAs SameAs SameAs MemberOf / same_as SameAs MemberOf / same_as SameAs…" at bounding box center [308, 187] width 539 height 361
click at [243, 182] on icon "SameAs SameAs SameAs SameAs MemberOf / same_as SameAs MemberOf / same_as SameAs…" at bounding box center [308, 187] width 539 height 361
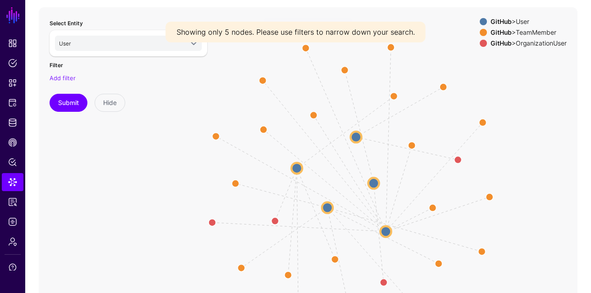
click at [154, 90] on div "Select Entity User AWS S3 User ServiceNow ITSM ChangeRequest ChangeTask CMDB Bu…" at bounding box center [129, 65] width 158 height 94
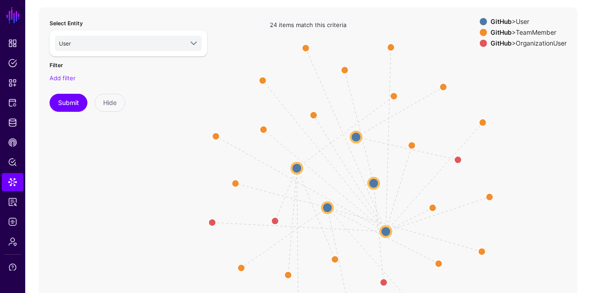
click at [174, 31] on div "User AWS S3 User ServiceNow ITSM ChangeRequest ChangeTask CMDB Business App Con…" at bounding box center [129, 43] width 158 height 26
click at [153, 42] on span "User" at bounding box center [121, 43] width 124 height 10
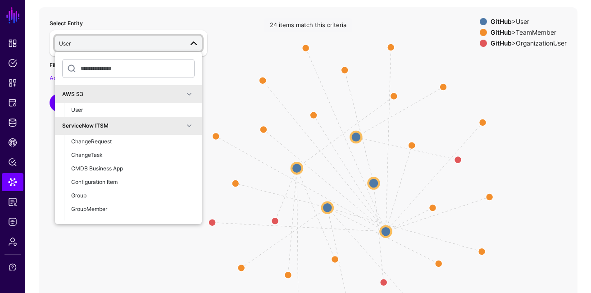
click at [437, 51] on icon "SameAs SameAs SameAs SameAs MemberOf / same_as SameAs MemberOf / same_as SameAs…" at bounding box center [308, 187] width 539 height 361
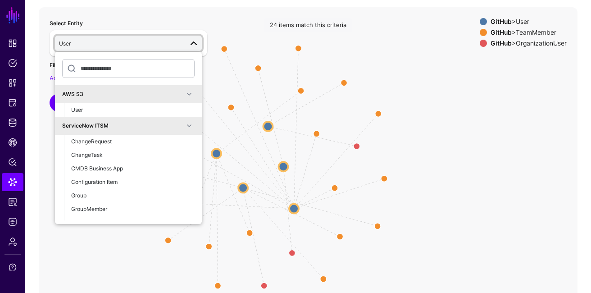
click at [183, 36] on link "User" at bounding box center [128, 43] width 147 height 15
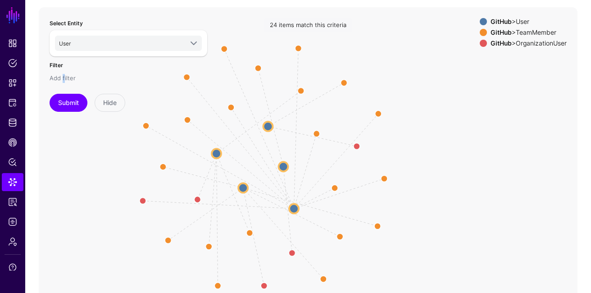
click at [63, 79] on link "Add filter" at bounding box center [63, 77] width 26 height 7
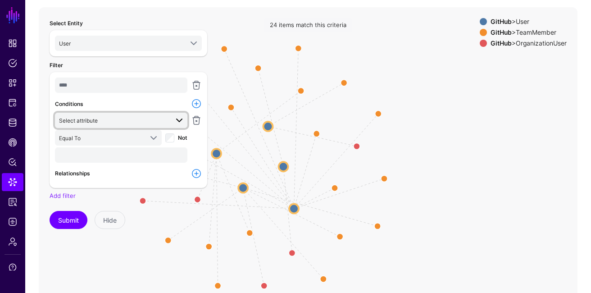
click at [110, 121] on span "Select attribute" at bounding box center [114, 120] width 110 height 10
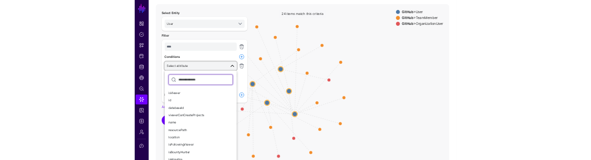
scroll to position [174, 0]
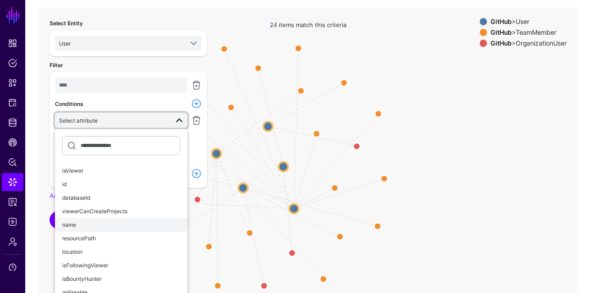
click at [91, 226] on div "name" at bounding box center [121, 225] width 118 height 8
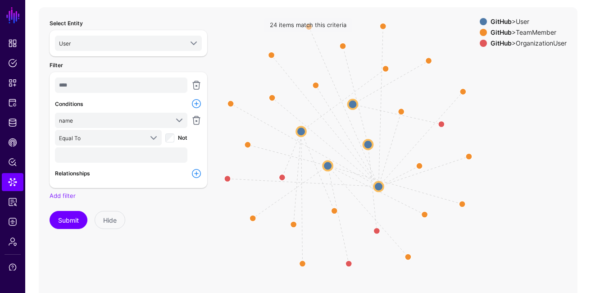
drag, startPoint x: 335, startPoint y: 85, endPoint x: 419, endPoint y: 63, distance: 87.6
click at [419, 63] on icon "SameAs SameAs SameAs SameAs MemberOf / same_as SameAs MemberOf / same_as SameAs…" at bounding box center [308, 187] width 539 height 361
click at [410, 51] on icon "SameAs SameAs SameAs SameAs MemberOf / same_as SameAs MemberOf / same_as SameAs…" at bounding box center [308, 187] width 539 height 361
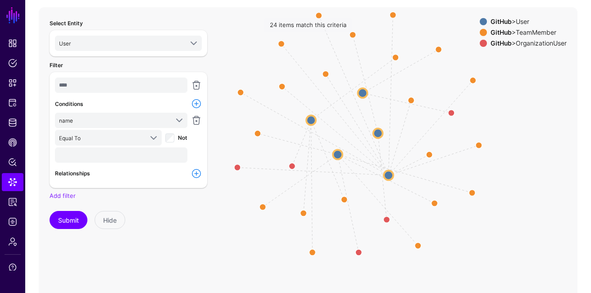
drag, startPoint x: 401, startPoint y: 73, endPoint x: 411, endPoint y: 61, distance: 15.4
click at [411, 61] on icon "SameAs SameAs SameAs SameAs MemberOf / same_as SameAs MemberOf / same_as SameAs…" at bounding box center [308, 187] width 539 height 361
click at [98, 137] on span "Equal To" at bounding box center [101, 138] width 84 height 10
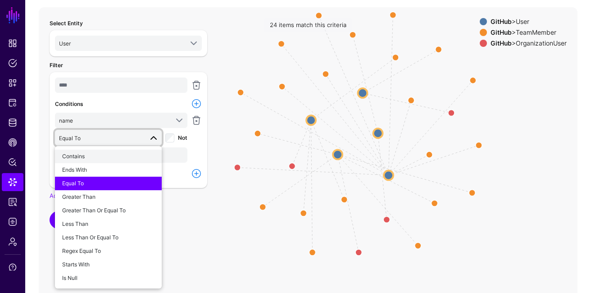
click at [95, 161] on button "Contains" at bounding box center [108, 157] width 107 height 14
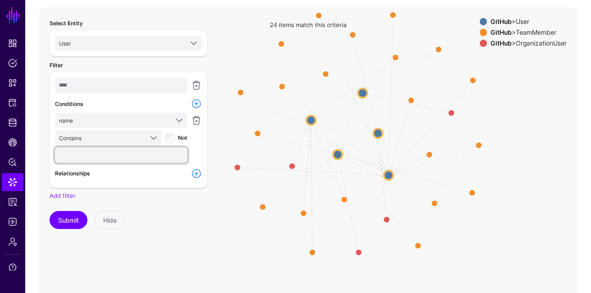
click at [87, 158] on input "text" at bounding box center [121, 154] width 133 height 15
type input "******"
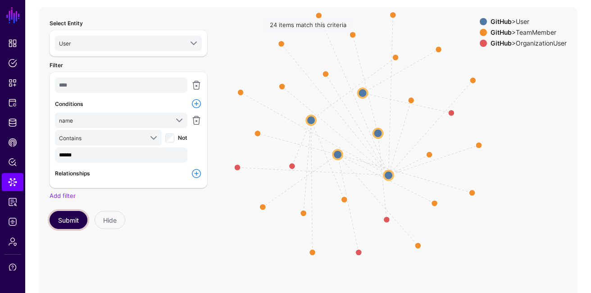
click at [64, 221] on button "Submit" at bounding box center [69, 220] width 38 height 18
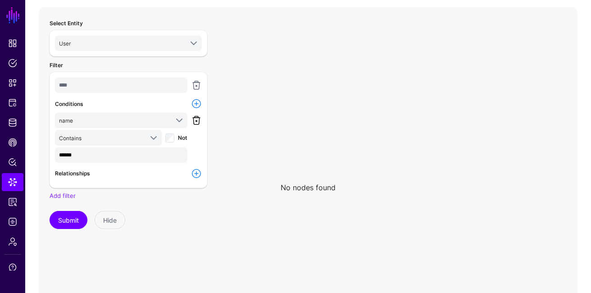
click at [195, 117] on link at bounding box center [196, 120] width 11 height 11
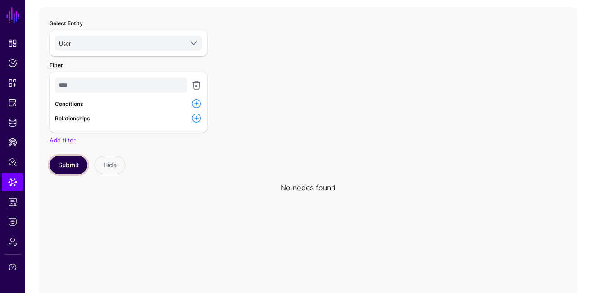
click at [58, 165] on button "Submit" at bounding box center [69, 165] width 38 height 18
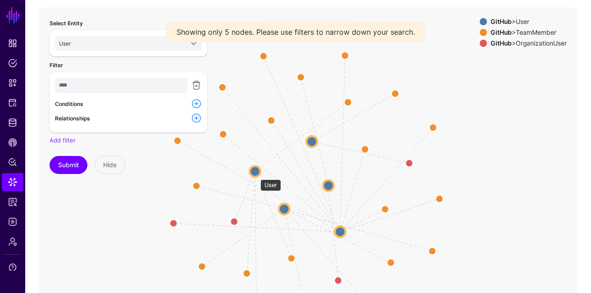
click at [256, 172] on circle at bounding box center [255, 171] width 11 height 11
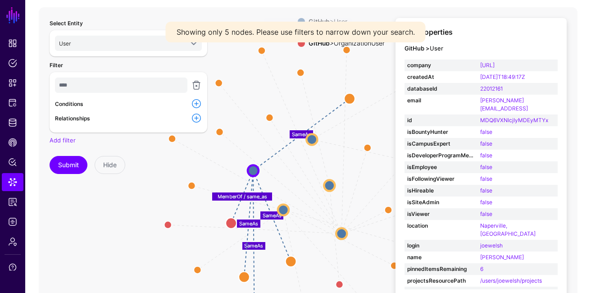
click at [197, 103] on link at bounding box center [196, 103] width 11 height 11
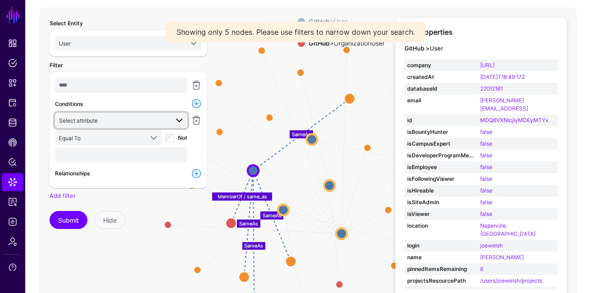
click at [122, 117] on span "Select attribute" at bounding box center [114, 120] width 110 height 10
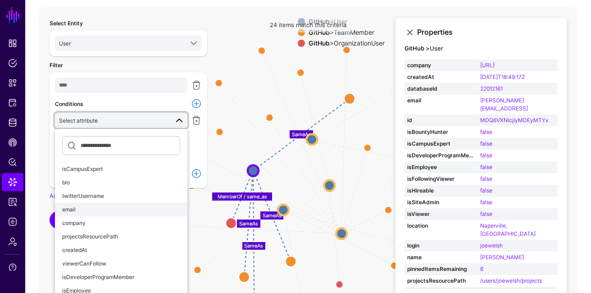
click at [114, 209] on div "email" at bounding box center [121, 210] width 118 height 8
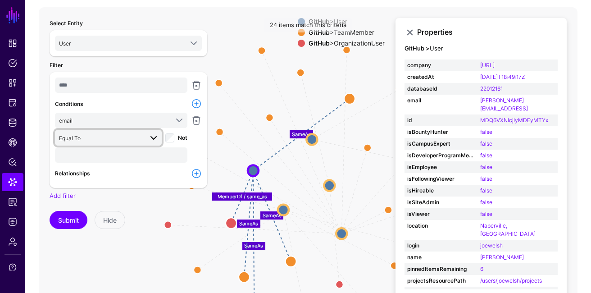
click at [82, 138] on span "Equal To" at bounding box center [101, 138] width 84 height 10
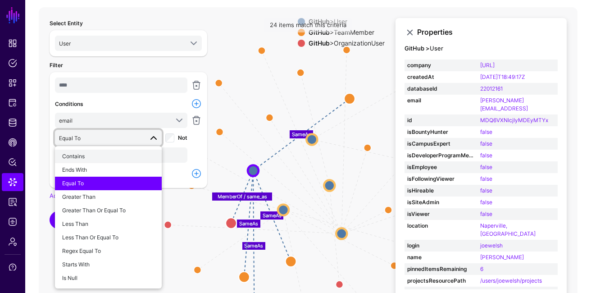
click at [81, 157] on span "Contains" at bounding box center [73, 156] width 23 height 7
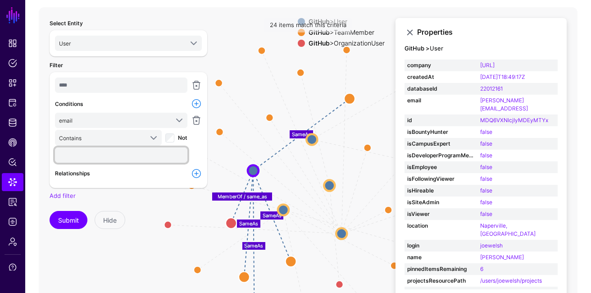
click at [81, 156] on input "text" at bounding box center [121, 154] width 133 height 15
type input "***"
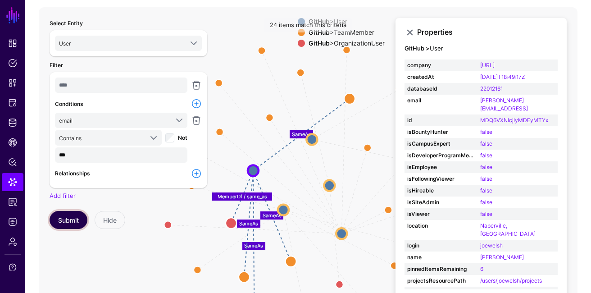
click at [66, 221] on button "Submit" at bounding box center [69, 220] width 38 height 18
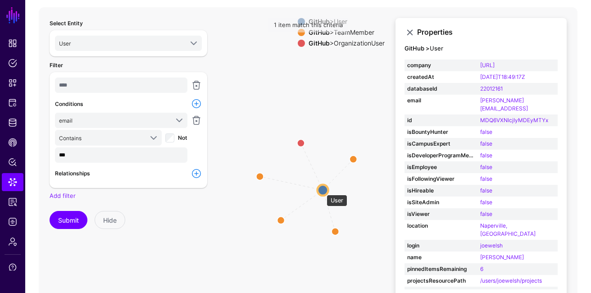
click at [322, 190] on circle at bounding box center [323, 190] width 11 height 11
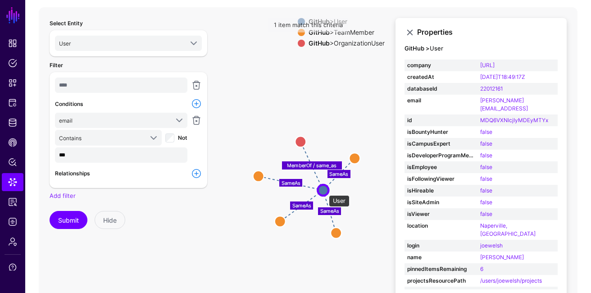
click at [323, 190] on circle at bounding box center [323, 190] width 11 height 11
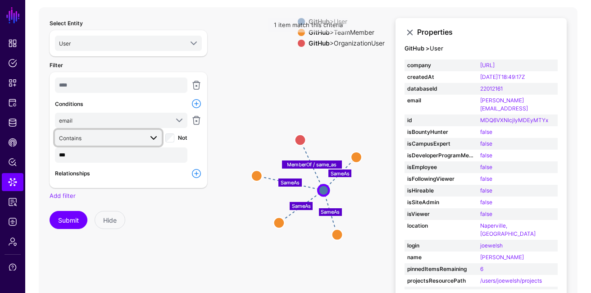
click at [137, 138] on span "Contains" at bounding box center [101, 138] width 84 height 10
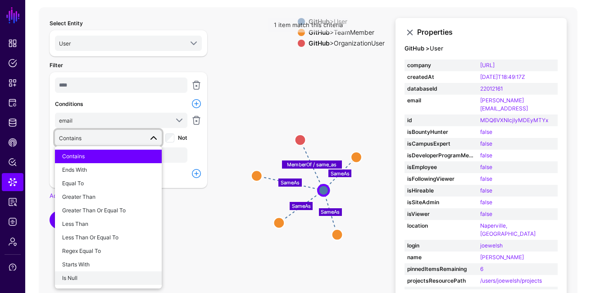
click at [116, 276] on div "Is Null" at bounding box center [108, 278] width 92 height 8
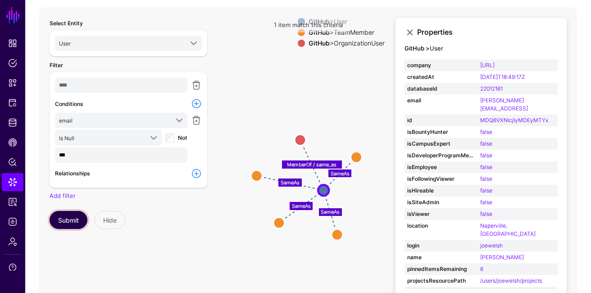
click at [61, 218] on button "Submit" at bounding box center [69, 220] width 38 height 18
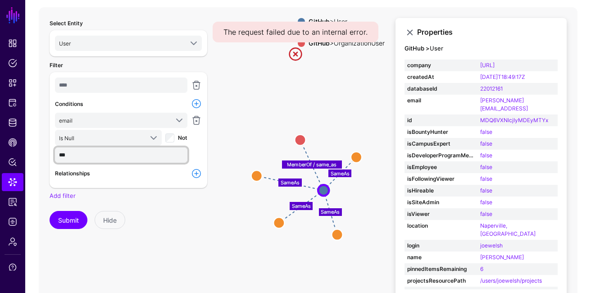
click at [128, 151] on input "***" at bounding box center [121, 154] width 133 height 15
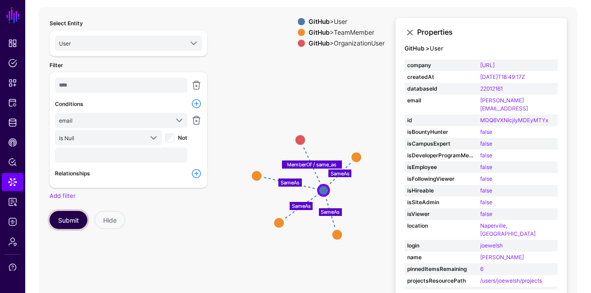
click at [66, 222] on button "Submit" at bounding box center [69, 220] width 38 height 18
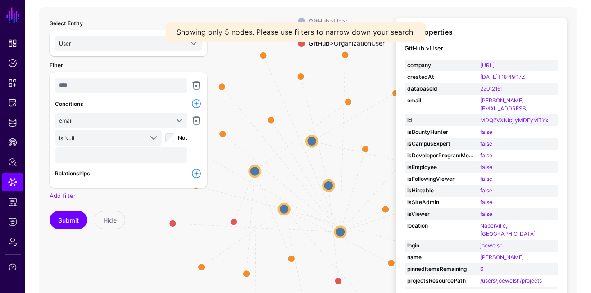
click at [175, 137] on div "Not" at bounding box center [176, 137] width 22 height 9
click at [252, 169] on circle at bounding box center [254, 171] width 11 height 11
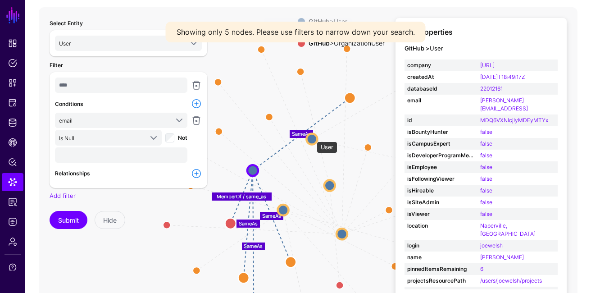
click at [313, 139] on circle at bounding box center [312, 139] width 11 height 11
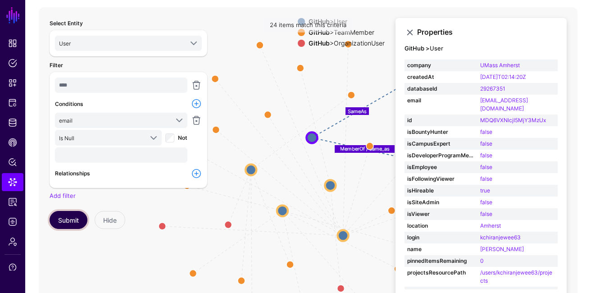
click at [68, 216] on button "Submit" at bounding box center [69, 220] width 38 height 18
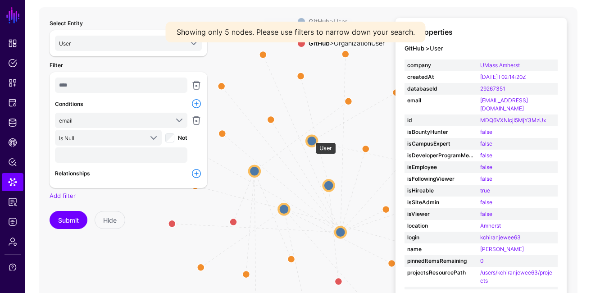
click at [311, 138] on circle at bounding box center [312, 141] width 11 height 11
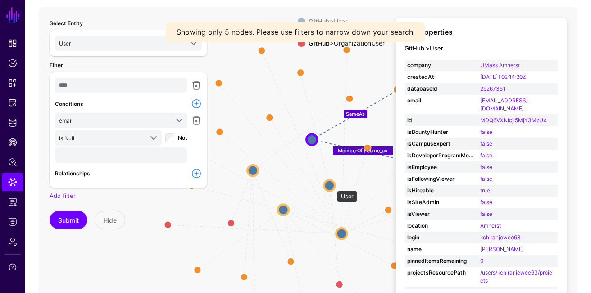
click at [332, 186] on circle at bounding box center [329, 185] width 11 height 11
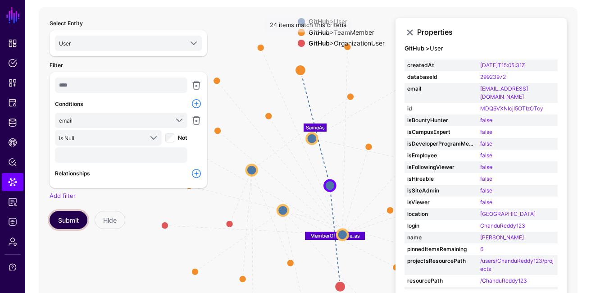
click at [65, 221] on button "Submit" at bounding box center [69, 220] width 38 height 18
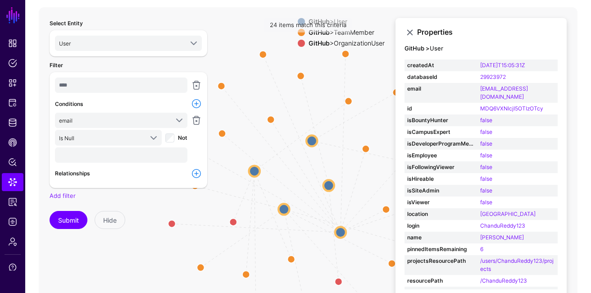
click at [243, 47] on icon "MemberOf / same_as SameAs MemberOf / same_as SameAs SameAs SameAs SameAs SameAs…" at bounding box center [308, 187] width 539 height 361
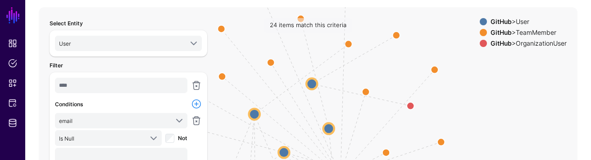
drag, startPoint x: 301, startPoint y: 100, endPoint x: 301, endPoint y: 42, distance: 57.3
click at [206, 102] on div "**** Conditions email isCampusExpert bio twitterUsername email company projects…" at bounding box center [129, 129] width 158 height 115
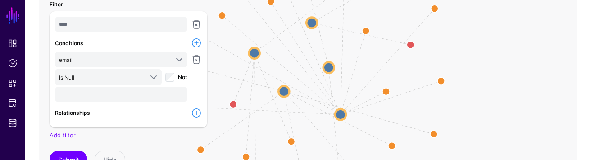
scroll to position [132, 0]
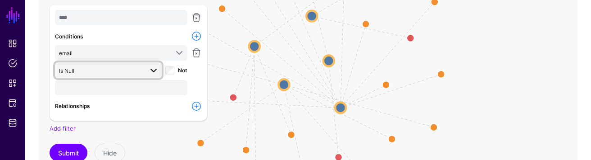
click at [74, 69] on span "Is Null" at bounding box center [66, 70] width 15 height 7
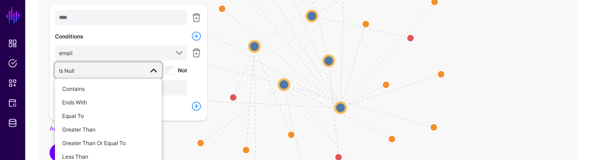
click at [99, 74] on span "Is Null" at bounding box center [101, 70] width 84 height 10
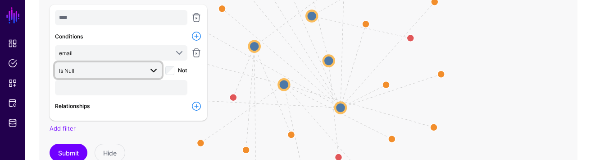
scroll to position [154, 0]
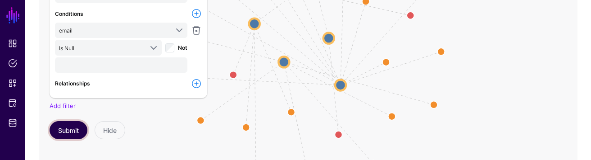
click at [70, 128] on button "Submit" at bounding box center [69, 130] width 38 height 18
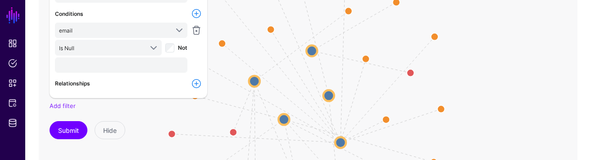
click at [177, 45] on div "Not" at bounding box center [176, 47] width 22 height 9
click at [71, 127] on button "Submit" at bounding box center [69, 130] width 38 height 18
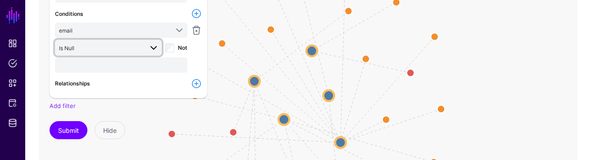
click at [134, 41] on link "Is Null" at bounding box center [108, 47] width 107 height 15
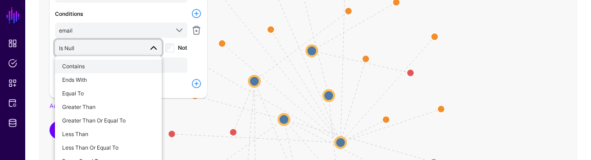
click at [120, 66] on div "Contains" at bounding box center [108, 66] width 92 height 8
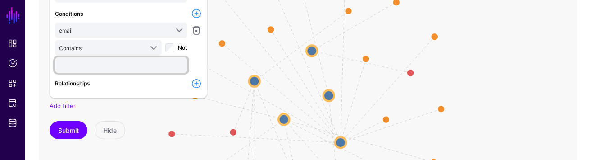
click at [113, 71] on input "text" at bounding box center [121, 64] width 133 height 15
type input "***"
click at [178, 47] on div "Not" at bounding box center [176, 47] width 22 height 9
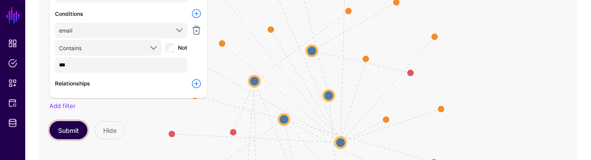
click at [69, 133] on button "Submit" at bounding box center [69, 130] width 38 height 18
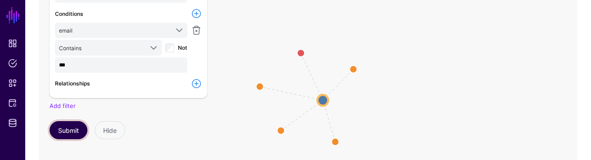
click at [81, 124] on button "Submit" at bounding box center [69, 130] width 38 height 18
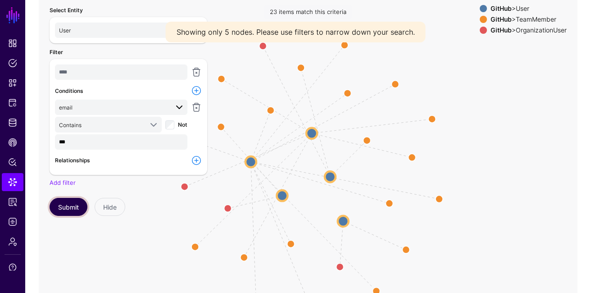
scroll to position [75, 0]
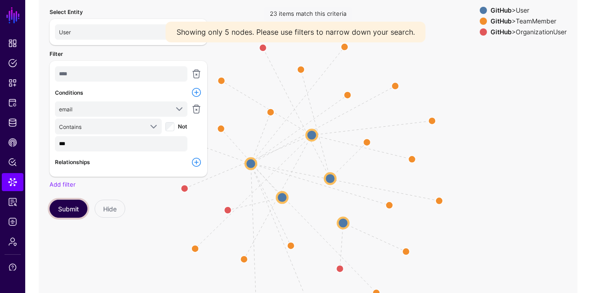
click at [64, 206] on button "Submit" at bounding box center [69, 209] width 38 height 18
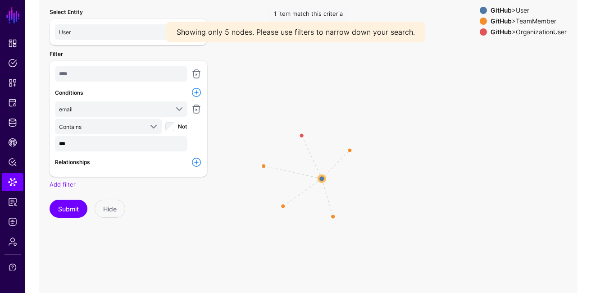
click at [197, 161] on link at bounding box center [196, 162] width 11 height 11
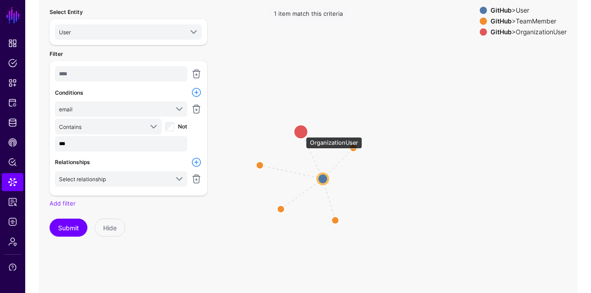
click at [302, 131] on circle at bounding box center [301, 132] width 14 height 14
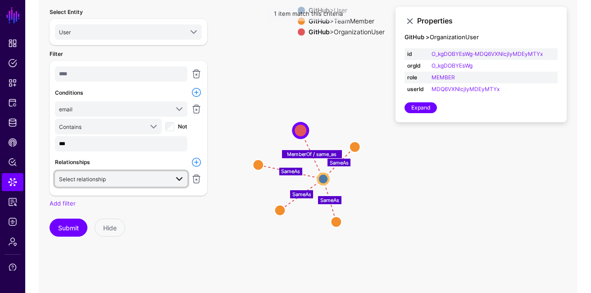
click at [126, 176] on span "Select relationship" at bounding box center [114, 179] width 110 height 10
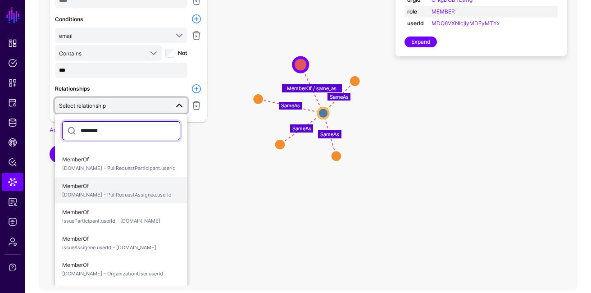
scroll to position [142, 0]
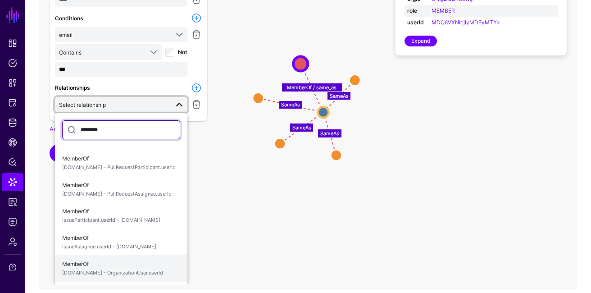
type input "********"
click at [119, 275] on span "[DOMAIN_NAME] - OrganizationUser.userId" at bounding box center [121, 273] width 118 height 8
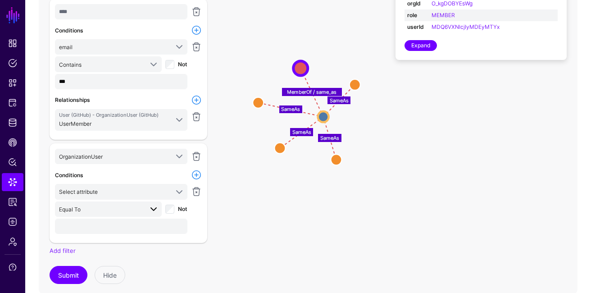
scroll to position [152, 0]
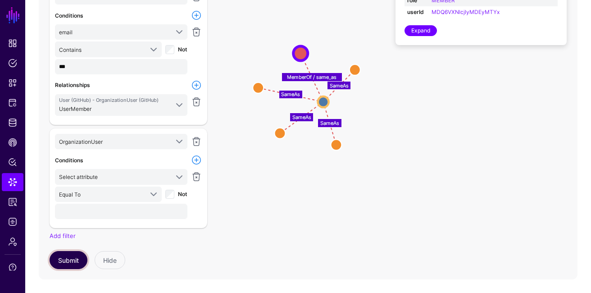
click at [76, 258] on button "Submit" at bounding box center [69, 260] width 38 height 18
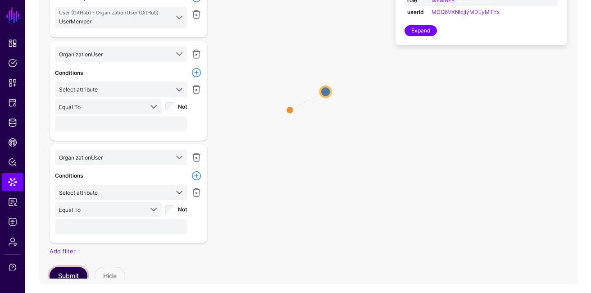
scroll to position [97, 0]
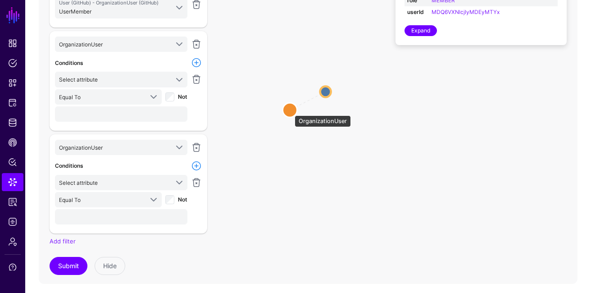
click at [290, 111] on circle at bounding box center [290, 110] width 14 height 14
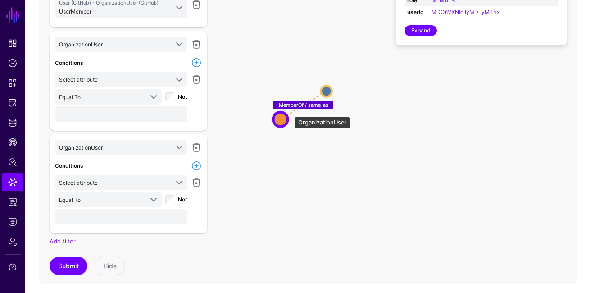
drag, startPoint x: 290, startPoint y: 112, endPoint x: 256, endPoint y: 151, distance: 51.7
click at [274, 127] on circle at bounding box center [281, 119] width 14 height 14
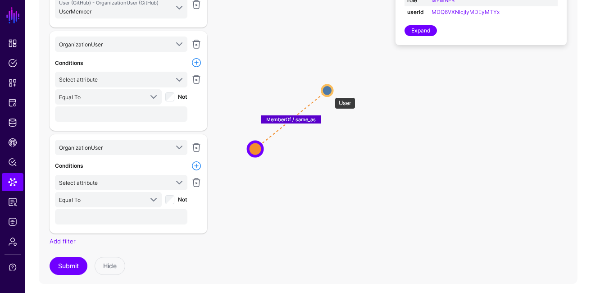
click at [330, 93] on circle at bounding box center [327, 90] width 11 height 11
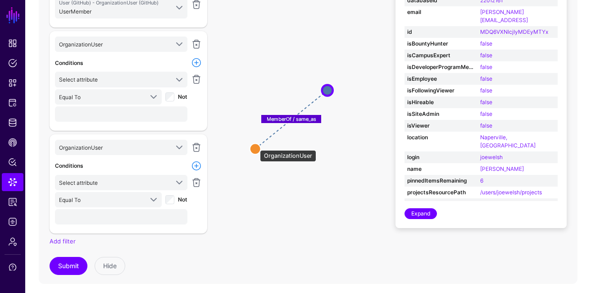
click at [256, 146] on circle at bounding box center [255, 148] width 11 height 11
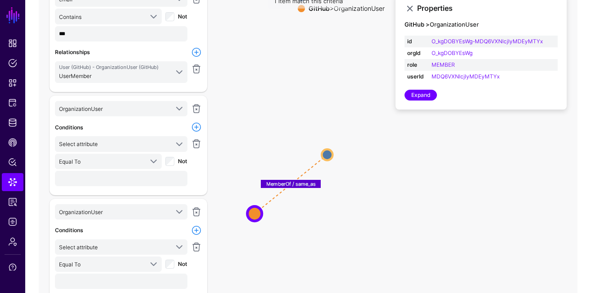
scroll to position [78, 0]
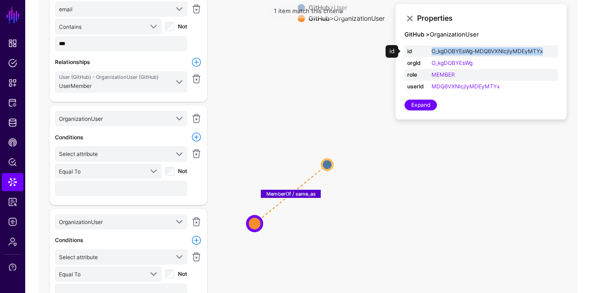
drag, startPoint x: 548, startPoint y: 52, endPoint x: 432, endPoint y: 50, distance: 116.3
click at [432, 50] on td "O_kgDOBYEsWg-MDQ6VXNlcjIyMDEyMTYx" at bounding box center [493, 52] width 129 height 12
copy link "O_kgDOBYEsWg-MDQ6VXNlcjIyMDEyMTYx"
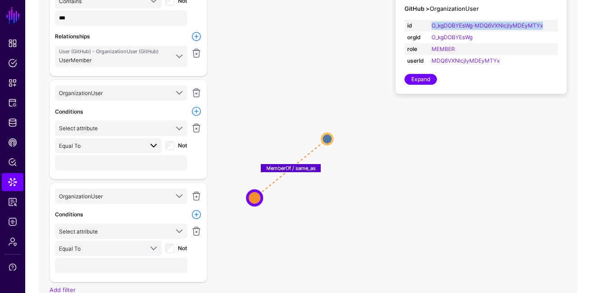
scroll to position [120, 0]
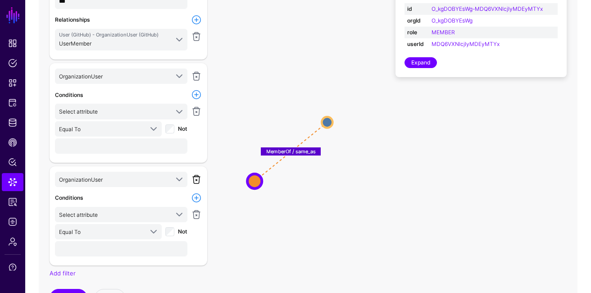
click at [202, 180] on link at bounding box center [196, 179] width 11 height 11
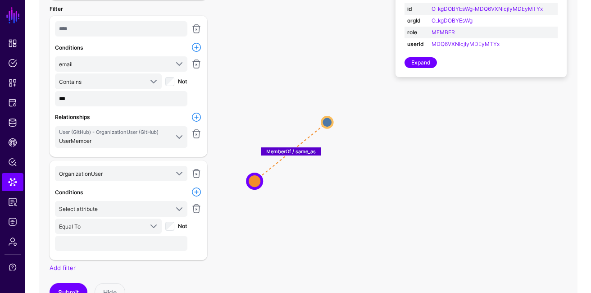
scroll to position [0, 0]
click at [129, 207] on span "Select attribute" at bounding box center [114, 209] width 110 height 10
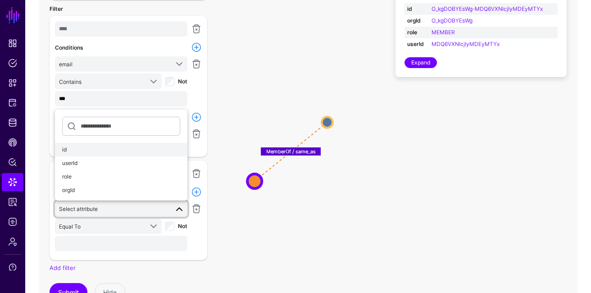
click at [125, 150] on div "id" at bounding box center [121, 150] width 118 height 8
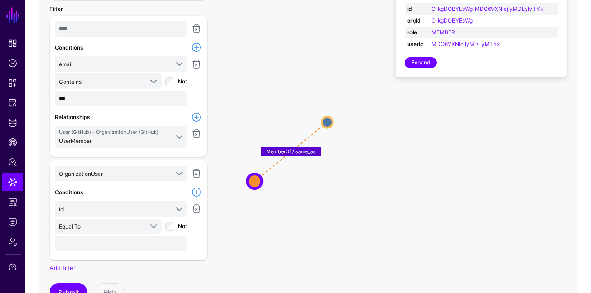
click at [183, 225] on span "Not" at bounding box center [182, 226] width 9 height 7
click at [142, 241] on input "text" at bounding box center [121, 243] width 133 height 15
paste input "**********"
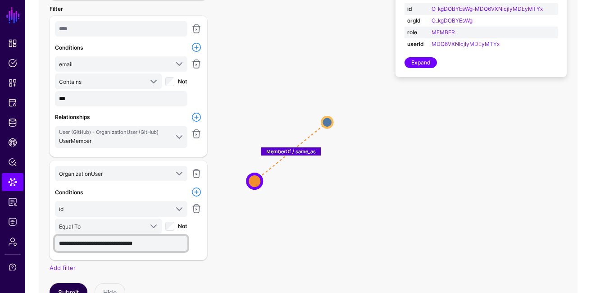
type input "**********"
click at [63, 287] on button "Submit" at bounding box center [69, 292] width 38 height 18
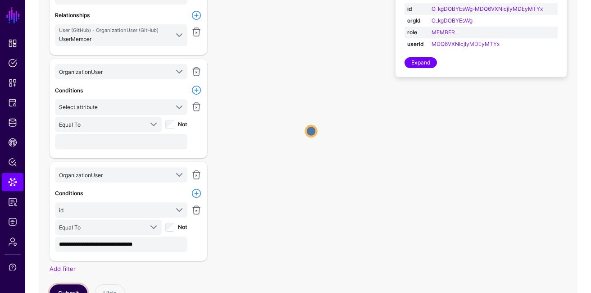
scroll to position [102, 0]
click at [197, 71] on link at bounding box center [196, 71] width 11 height 11
type input "**********"
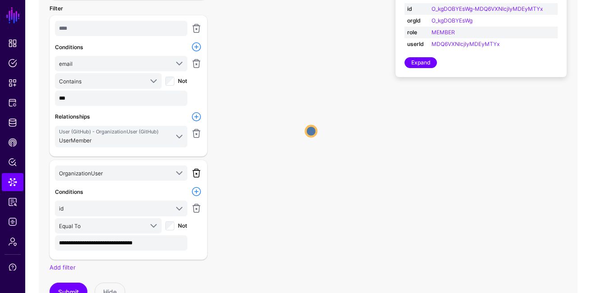
scroll to position [0, 0]
click at [70, 288] on button "Submit" at bounding box center [69, 292] width 38 height 18
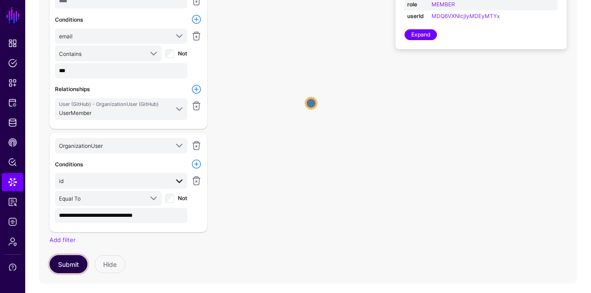
scroll to position [151, 0]
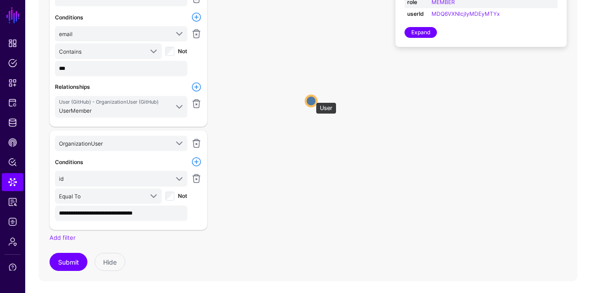
click at [312, 98] on circle at bounding box center [311, 101] width 11 height 11
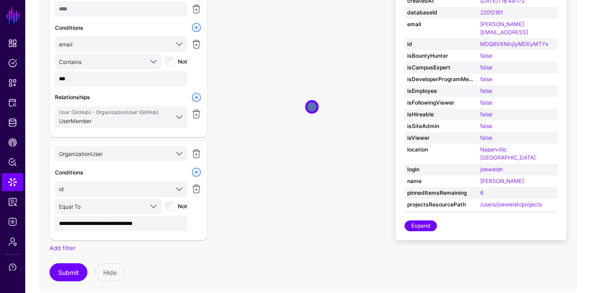
scroll to position [138, 0]
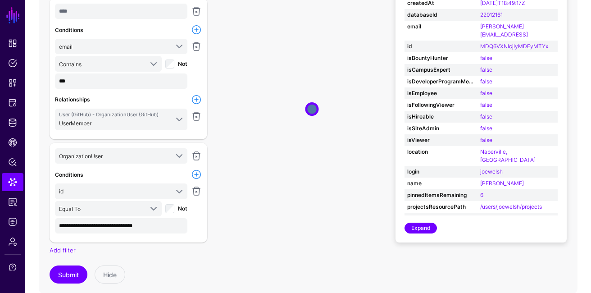
click at [170, 212] on div "Equal To Contains Ends With Equal To Greater Than Greater Than Or Equal To Less…" at bounding box center [121, 208] width 136 height 15
click at [72, 266] on button "Submit" at bounding box center [69, 275] width 38 height 18
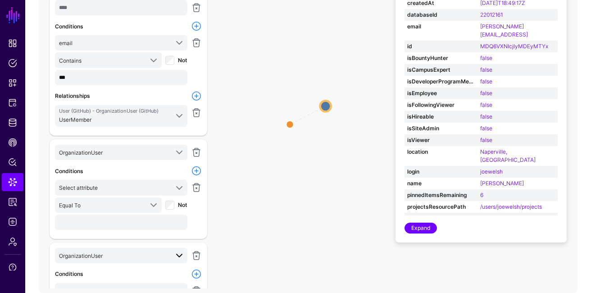
scroll to position [5, 0]
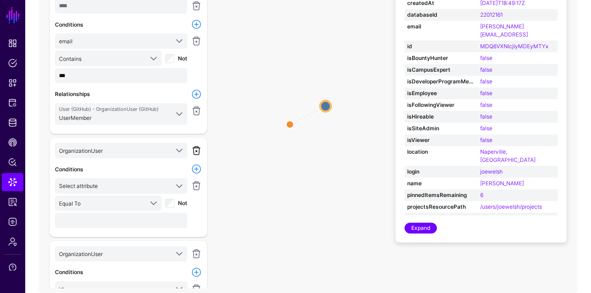
click at [195, 148] on link at bounding box center [196, 150] width 11 height 11
type input "**********"
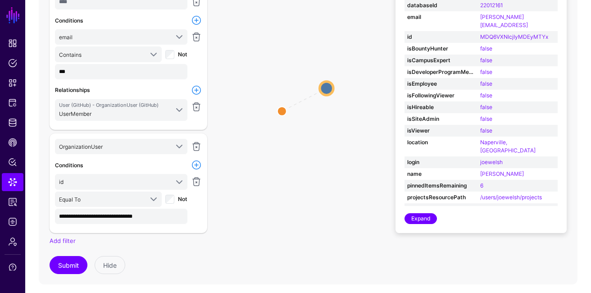
scroll to position [149, 0]
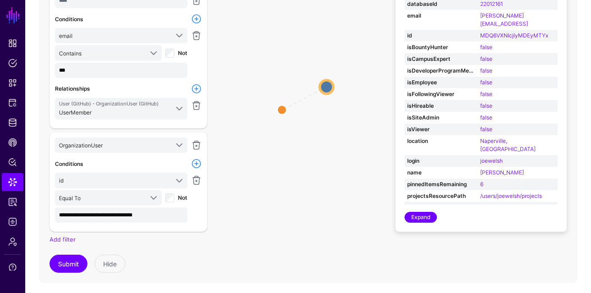
click at [197, 164] on link at bounding box center [196, 163] width 11 height 11
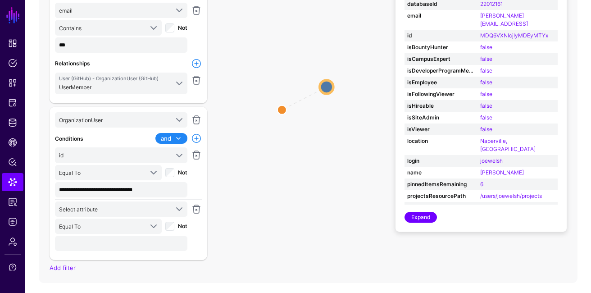
scroll to position [53, 0]
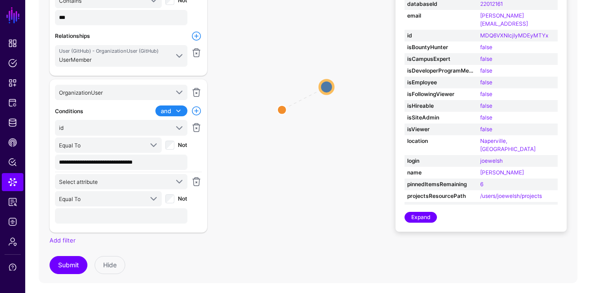
click at [174, 111] on span at bounding box center [178, 110] width 11 height 11
click at [167, 135] on button "or" at bounding box center [151, 141] width 72 height 14
click at [111, 209] on input "text" at bounding box center [121, 215] width 133 height 15
paste input "**********"
type input "**********"
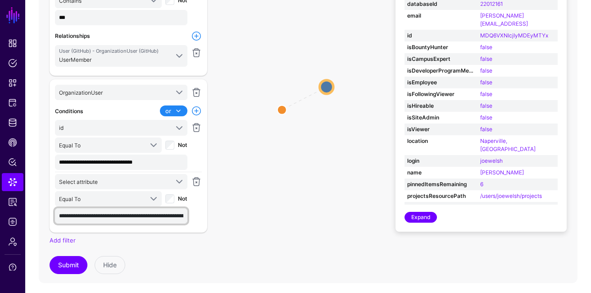
scroll to position [0, 53]
click at [109, 217] on input "**********" at bounding box center [121, 215] width 133 height 15
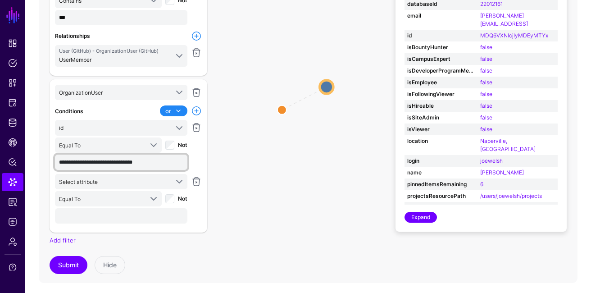
click at [130, 163] on input "**********" at bounding box center [121, 162] width 133 height 15
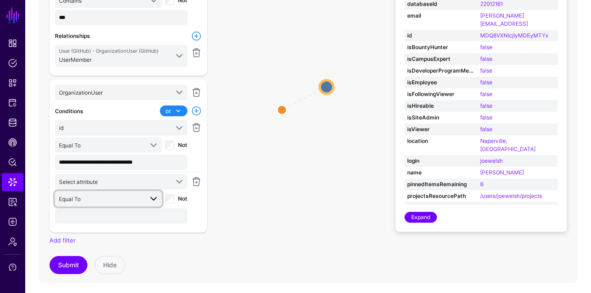
click at [99, 198] on span "Equal To" at bounding box center [101, 199] width 84 height 10
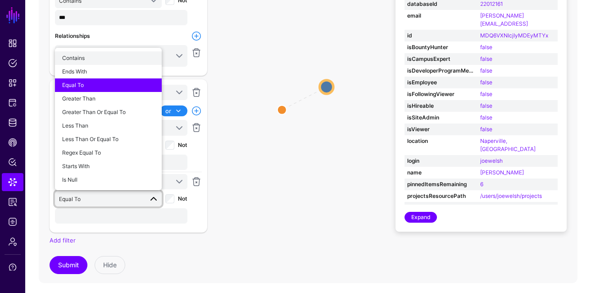
click at [115, 54] on div "Contains" at bounding box center [108, 58] width 92 height 8
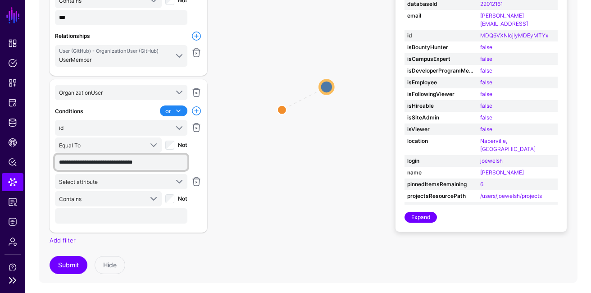
drag, startPoint x: 72, startPoint y: 164, endPoint x: 23, endPoint y: 164, distance: 48.2
click at [25, 164] on div "MemberOf / same_as User User OrganizationUser OrganizationUser User GitHub > Us…" at bounding box center [308, 102] width 566 height 361
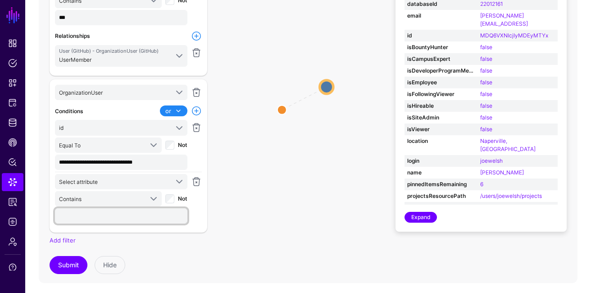
click at [76, 209] on input "text" at bounding box center [121, 215] width 133 height 15
paste input "****"
type input "****"
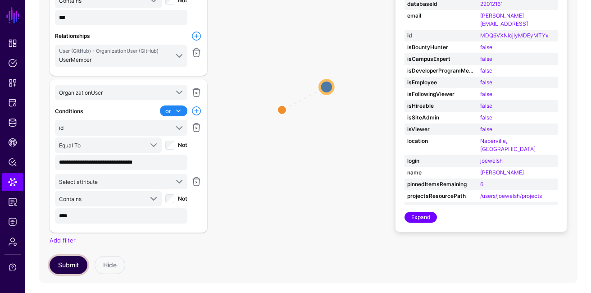
click at [74, 260] on button "Submit" at bounding box center [69, 265] width 38 height 18
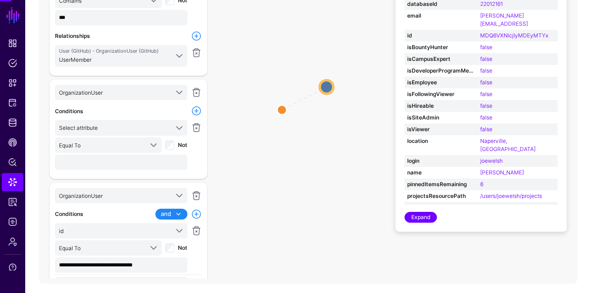
scroll to position [52, 0]
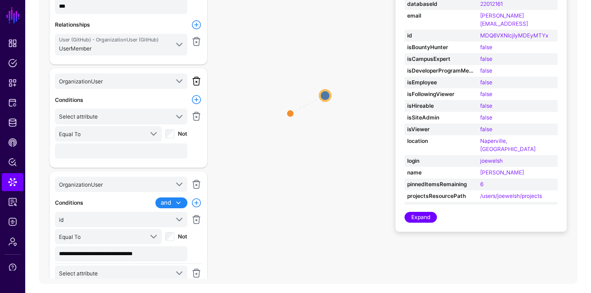
click at [199, 77] on link at bounding box center [196, 81] width 11 height 11
type input "**********"
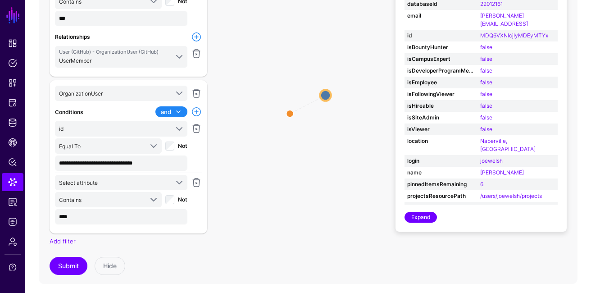
scroll to position [153, 0]
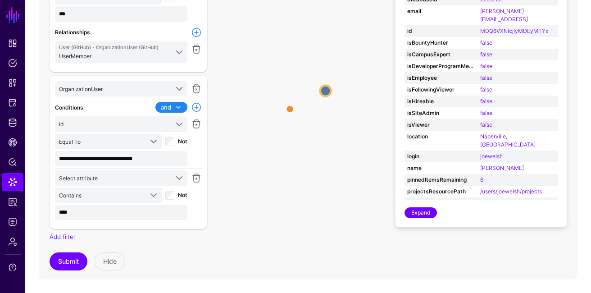
click at [171, 107] on span at bounding box center [177, 107] width 13 height 11
click at [160, 136] on div "or" at bounding box center [152, 137] width 58 height 8
click at [61, 255] on button "Submit" at bounding box center [69, 261] width 38 height 18
click at [79, 261] on button "Submit" at bounding box center [69, 261] width 38 height 18
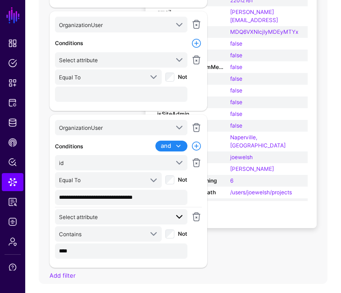
scroll to position [151, 0]
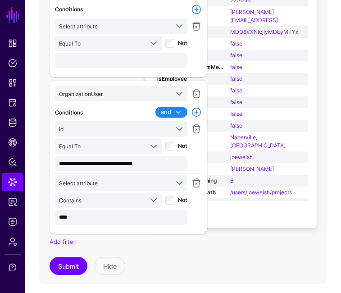
drag, startPoint x: 233, startPoint y: 247, endPoint x: 261, endPoint y: 247, distance: 28.0
click at [261, 247] on icon "User User" at bounding box center [183, 99] width 289 height 361
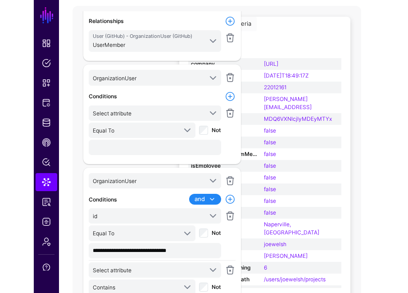
scroll to position [23, 0]
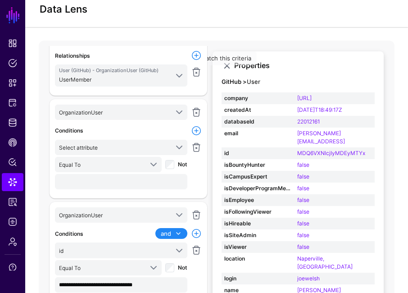
click at [229, 71] on div "Properties GitHub > User company SGNL.ai createdAt 2016-09-05T18:49:17Z databas…" at bounding box center [298, 200] width 171 height 298
click at [227, 69] on link at bounding box center [227, 65] width 11 height 11
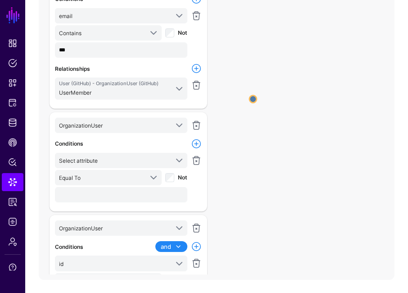
scroll to position [19, 0]
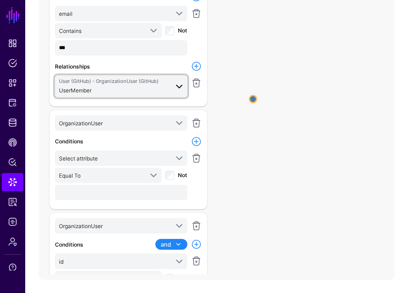
click at [156, 87] on span "User (GitHub) - OrganizationUser (GitHub) UserMember" at bounding box center [114, 87] width 110 height 18
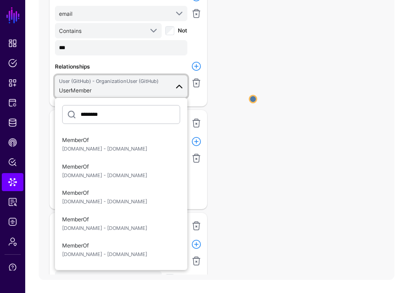
click at [206, 66] on div "**** Conditions email isCampusExpert bio twitterUsername email company projects…" at bounding box center [129, 35] width 158 height 141
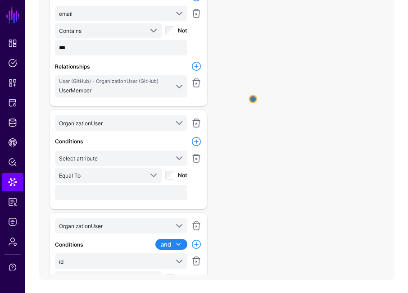
click at [198, 65] on link at bounding box center [196, 66] width 11 height 11
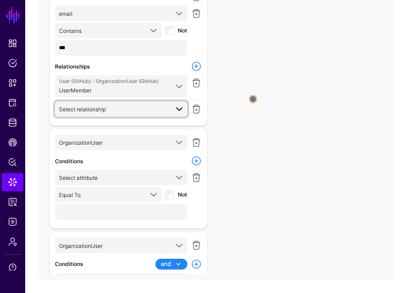
click at [145, 105] on span "Select relationship" at bounding box center [114, 109] width 110 height 10
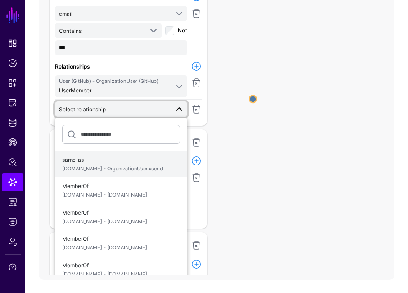
click at [128, 161] on span "same_as User.id - OrganizationUser.userId" at bounding box center [121, 164] width 118 height 21
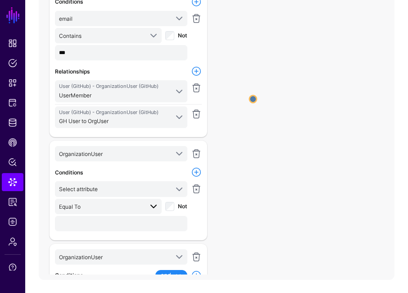
scroll to position [12, 0]
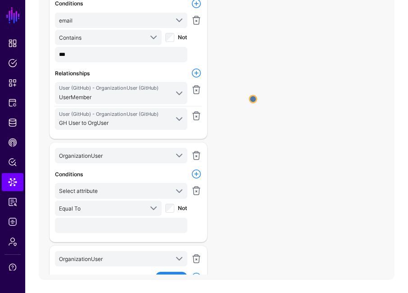
click at [197, 75] on link at bounding box center [196, 73] width 11 height 11
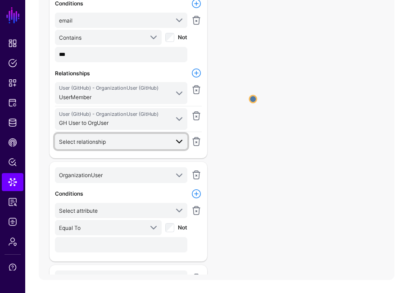
click at [156, 137] on span "Select relationship" at bounding box center [114, 142] width 110 height 10
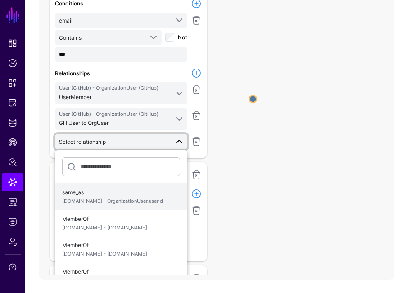
click at [138, 200] on span "[DOMAIN_NAME] - OrganizationUser.userId" at bounding box center [121, 201] width 118 height 8
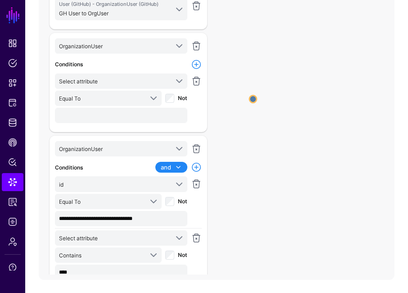
scroll to position [104, 0]
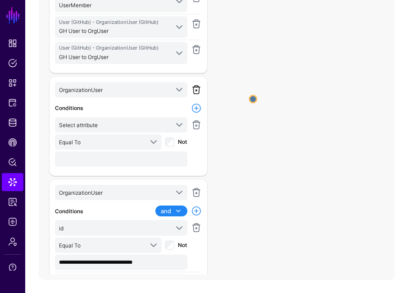
click at [197, 84] on link at bounding box center [196, 89] width 11 height 11
type input "**********"
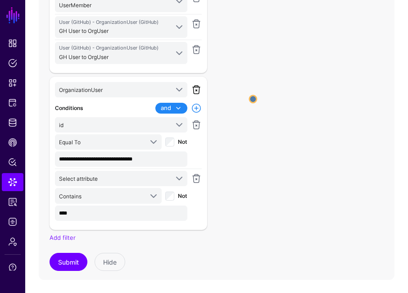
click at [198, 89] on link at bounding box center [196, 89] width 11 height 11
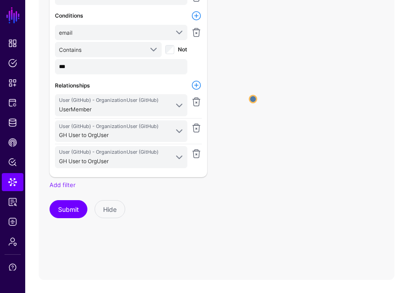
scroll to position [0, 0]
click at [73, 183] on link "Add filter" at bounding box center [63, 184] width 26 height 7
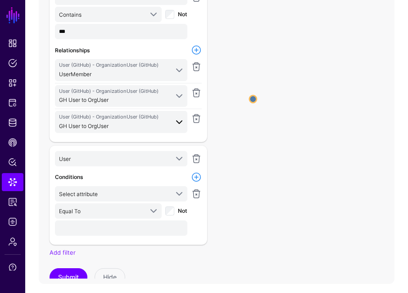
scroll to position [46, 0]
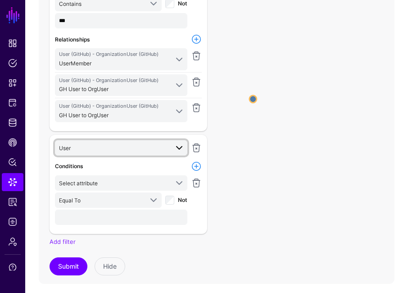
click at [121, 145] on span "User" at bounding box center [114, 148] width 110 height 10
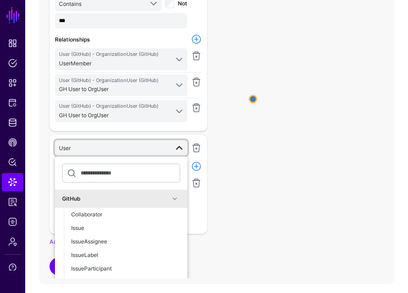
click at [129, 153] on link "User" at bounding box center [121, 147] width 133 height 15
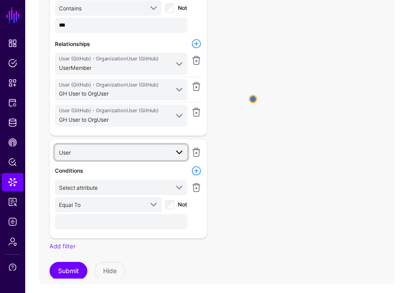
scroll to position [42, 0]
click at [157, 149] on span "User" at bounding box center [114, 152] width 110 height 10
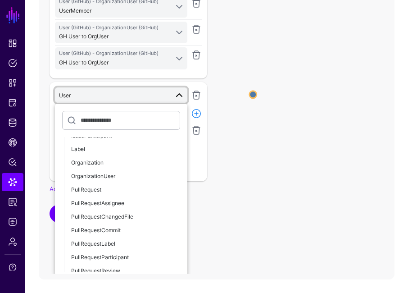
scroll to position [66, 0]
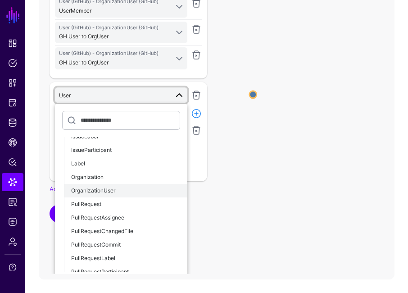
click at [152, 184] on button "OrganizationUser" at bounding box center [126, 191] width 124 height 14
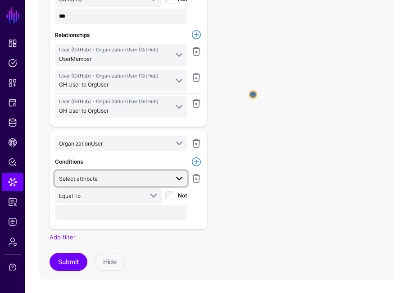
click at [133, 171] on link "Select attribute" at bounding box center [121, 178] width 133 height 15
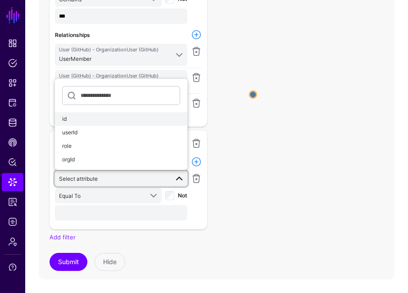
click at [127, 119] on div "id" at bounding box center [121, 119] width 118 height 8
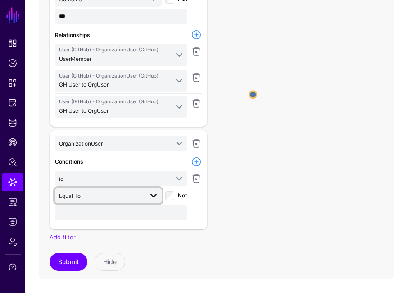
click at [130, 197] on span "Equal To" at bounding box center [101, 196] width 84 height 10
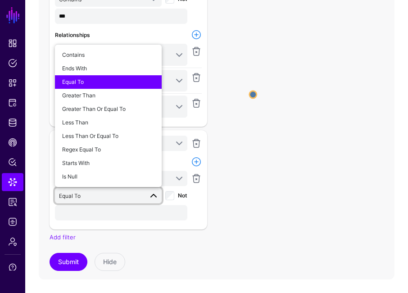
click at [126, 222] on div "OrganizationUser GitHub Collaborator Issue IssueAssignee IssueLabel IssuePartic…" at bounding box center [129, 180] width 158 height 100
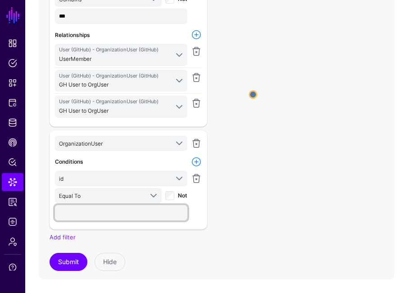
click at [124, 215] on input "text" at bounding box center [121, 212] width 133 height 15
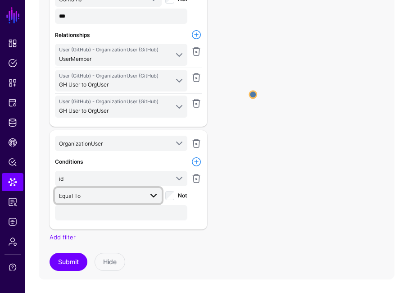
click at [115, 193] on span "Equal To" at bounding box center [101, 196] width 84 height 10
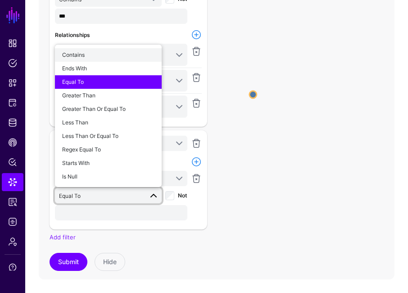
click at [109, 55] on div "Contains" at bounding box center [108, 55] width 92 height 8
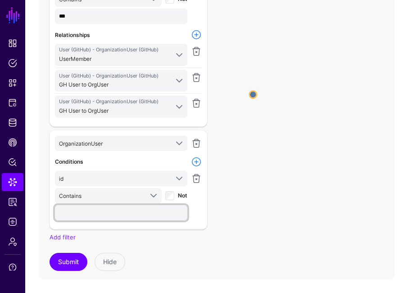
click at [90, 218] on input "text" at bounding box center [121, 212] width 133 height 15
type input "*"
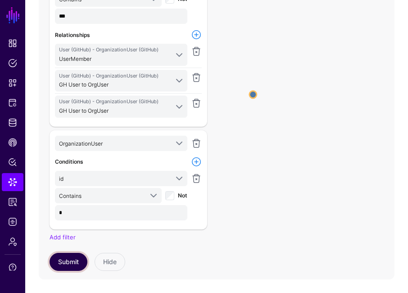
click at [70, 257] on button "Submit" at bounding box center [69, 262] width 38 height 18
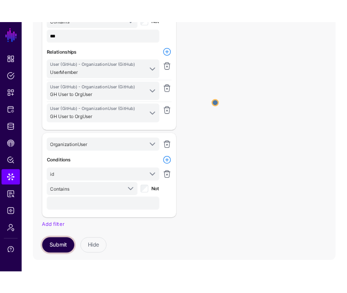
scroll to position [41, 0]
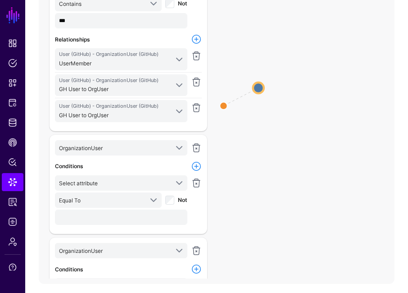
drag, startPoint x: 238, startPoint y: 162, endPoint x: 315, endPoint y: 163, distance: 77.1
click at [315, 163] on icon "MemberOf / same_as User User OrganizationUser OrganizationUser" at bounding box center [217, 95] width 356 height 361
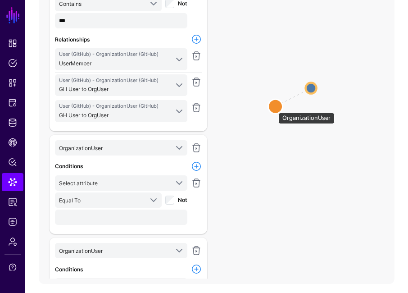
click at [273, 106] on circle at bounding box center [276, 106] width 14 height 14
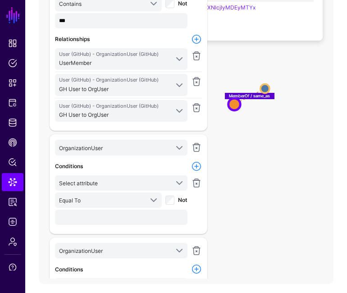
scroll to position [144, 0]
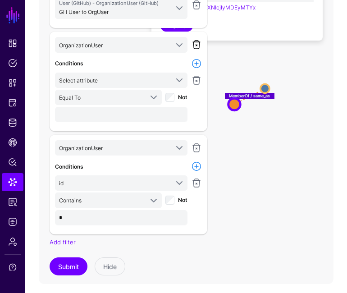
click at [198, 47] on link at bounding box center [196, 44] width 11 height 11
type input "*"
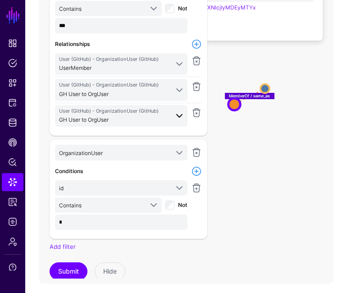
scroll to position [37, 0]
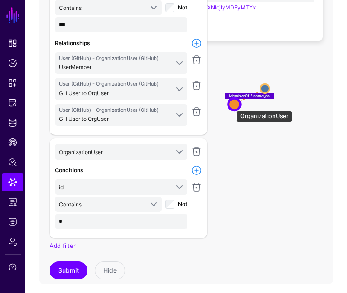
click at [231, 105] on circle at bounding box center [235, 105] width 12 height 12
click at [263, 88] on circle at bounding box center [265, 88] width 9 height 9
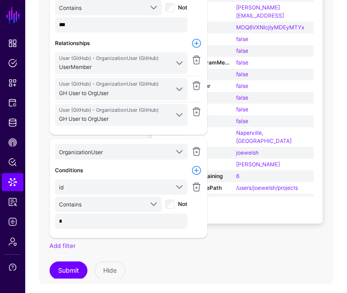
drag, startPoint x: 260, startPoint y: 243, endPoint x: 297, endPoint y: 243, distance: 36.5
click at [297, 243] on icon "MemberOf / same_as OrganizationUser OrganizationUser User User" at bounding box center [186, 94] width 295 height 361
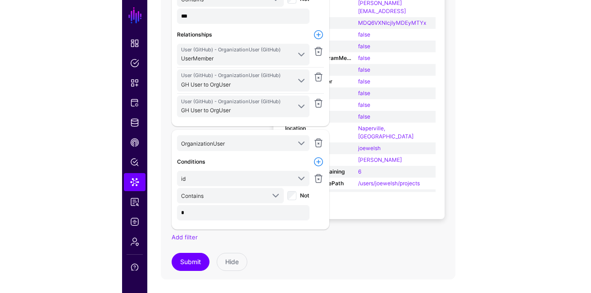
scroll to position [37, 0]
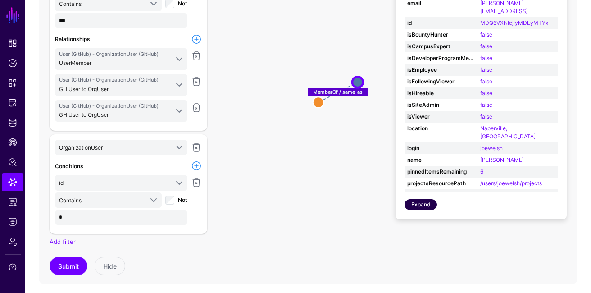
click at [430, 205] on link "Expand" at bounding box center [421, 204] width 32 height 11
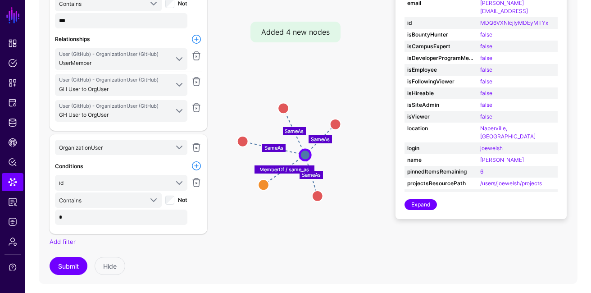
drag, startPoint x: 342, startPoint y: 158, endPoint x: 324, endPoint y: 220, distance: 64.8
click at [324, 221] on icon "SameAs SameAs SameAs SameAs MemberOf / same_as TeamMember TeamMember TeamMember…" at bounding box center [308, 90] width 539 height 361
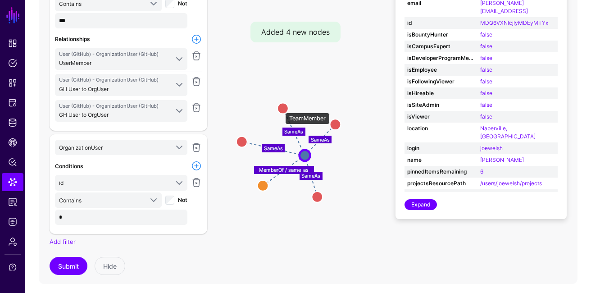
click at [281, 108] on circle at bounding box center [283, 108] width 11 height 11
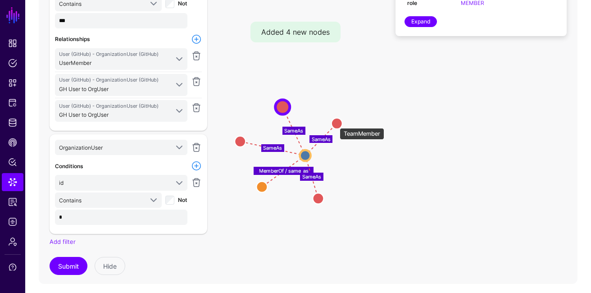
click at [335, 124] on circle at bounding box center [337, 123] width 11 height 11
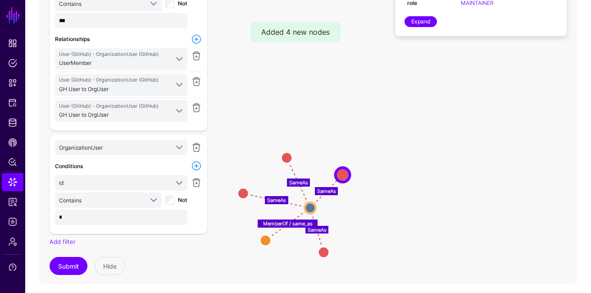
drag, startPoint x: 377, startPoint y: 129, endPoint x: 381, endPoint y: 180, distance: 51.6
click at [381, 180] on icon "SameAs SameAs SameAs SameAs MemberOf / same_as TeamMember TeamMember TeamMember…" at bounding box center [308, 90] width 539 height 361
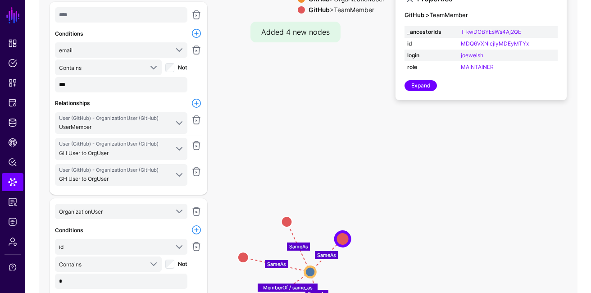
scroll to position [103, 0]
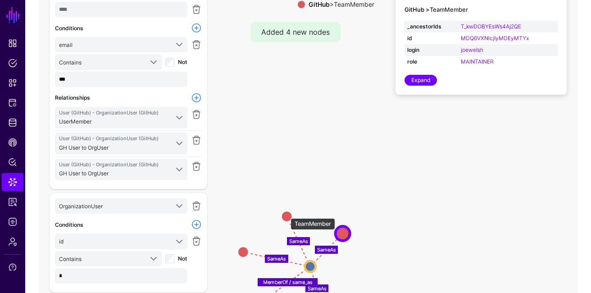
click at [286, 214] on circle at bounding box center [287, 216] width 11 height 11
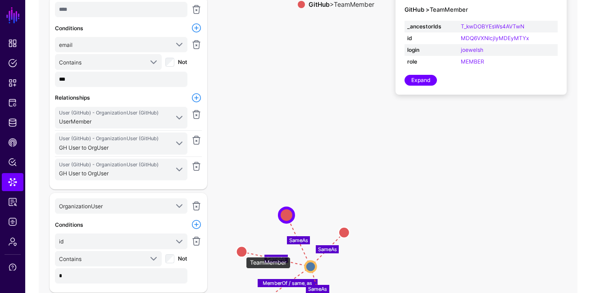
click at [242, 252] on circle at bounding box center [242, 252] width 11 height 11
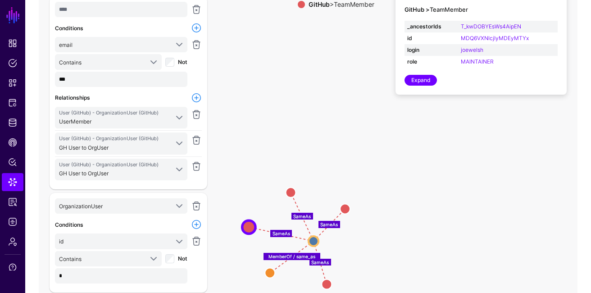
drag, startPoint x: 366, startPoint y: 245, endPoint x: 358, endPoint y: 191, distance: 54.8
click at [358, 191] on icon "SameAs SameAs SameAs SameAs MemberOf / same_as TeamMember TeamMember TeamMember…" at bounding box center [308, 148] width 539 height 361
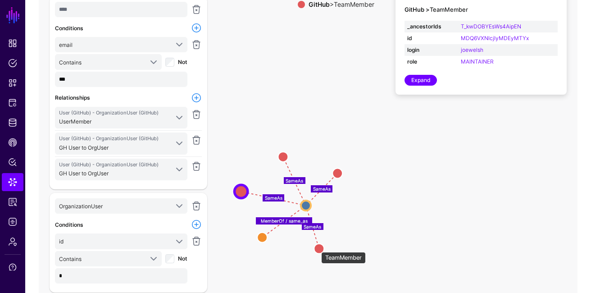
click at [317, 248] on circle at bounding box center [319, 249] width 10 height 10
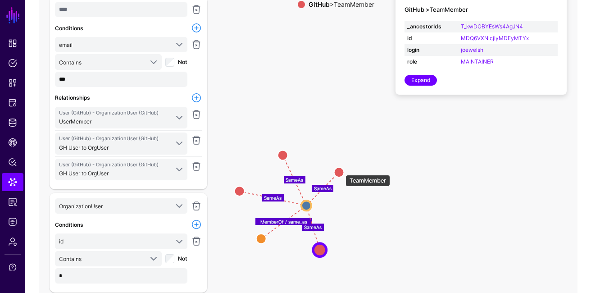
click at [341, 170] on circle at bounding box center [340, 172] width 10 height 10
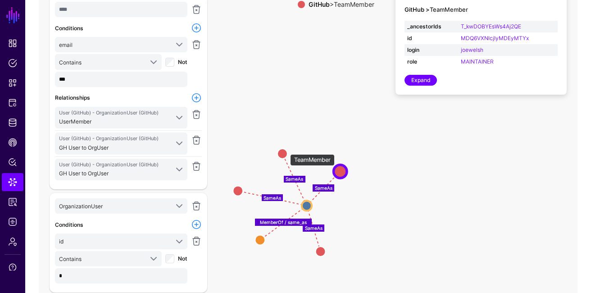
click at [284, 151] on circle at bounding box center [283, 154] width 10 height 10
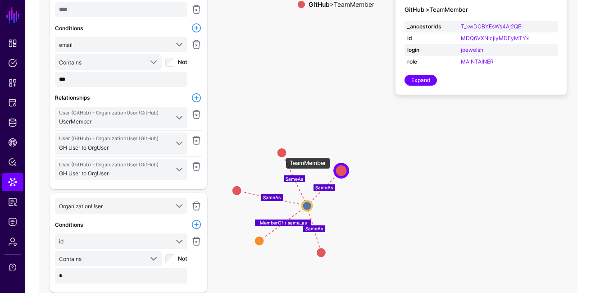
click at [281, 152] on circle at bounding box center [282, 153] width 10 height 10
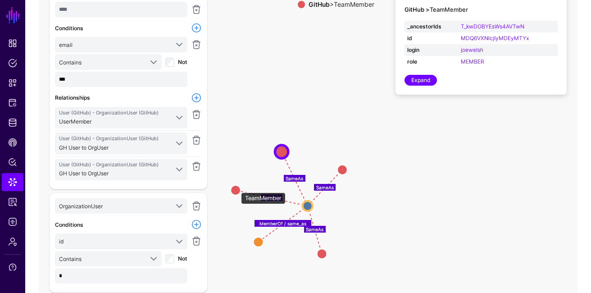
click at [237, 188] on circle at bounding box center [236, 190] width 10 height 10
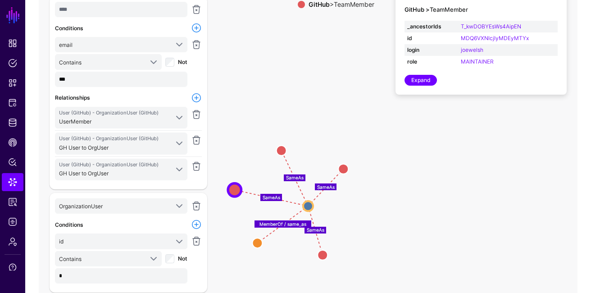
click at [228, 156] on icon "SameAs SameAs SameAs SameAs MemberOf / same_as TeamMember TeamMember TeamMember…" at bounding box center [308, 148] width 539 height 361
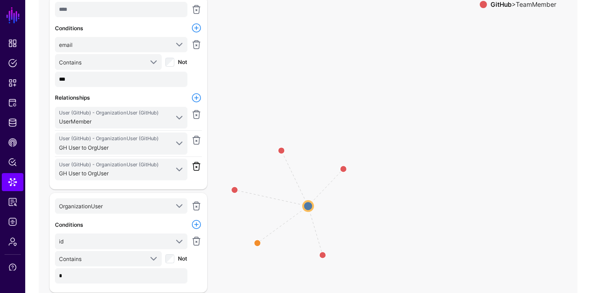
click at [198, 167] on link at bounding box center [196, 166] width 11 height 11
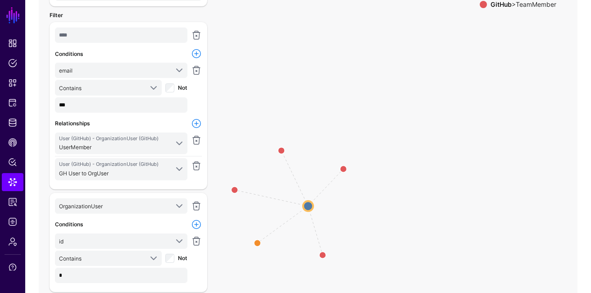
click at [196, 127] on link at bounding box center [196, 123] width 11 height 11
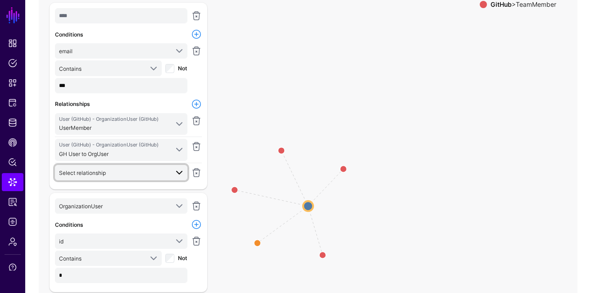
click at [148, 176] on span "Select relationship" at bounding box center [122, 172] width 126 height 11
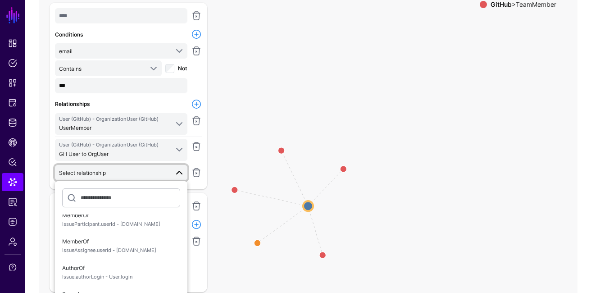
scroll to position [46, 0]
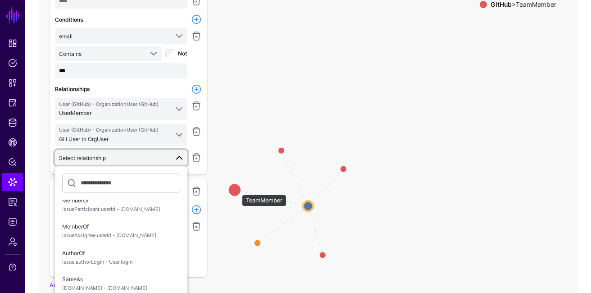
click at [235, 190] on circle at bounding box center [234, 189] width 13 height 13
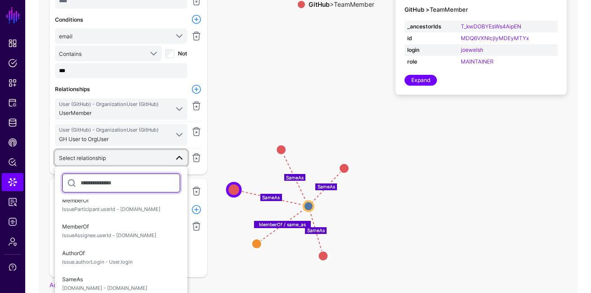
click at [137, 177] on input "text" at bounding box center [121, 183] width 118 height 19
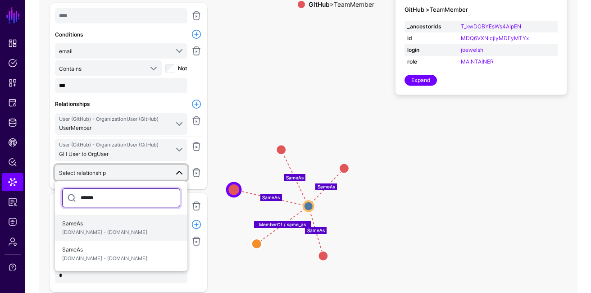
type input "******"
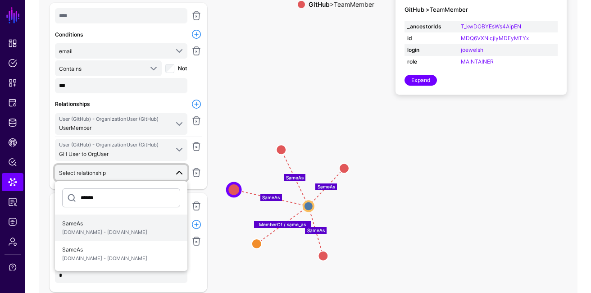
click at [127, 229] on span "[DOMAIN_NAME] - [DOMAIN_NAME]" at bounding box center [121, 233] width 118 height 8
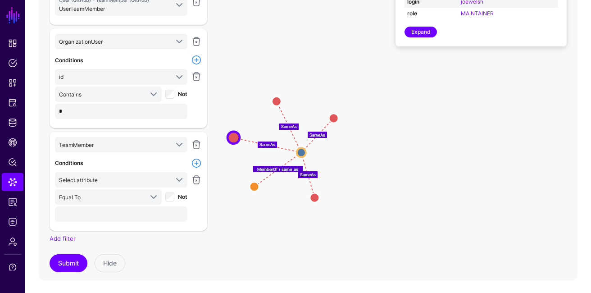
scroll to position [152, 0]
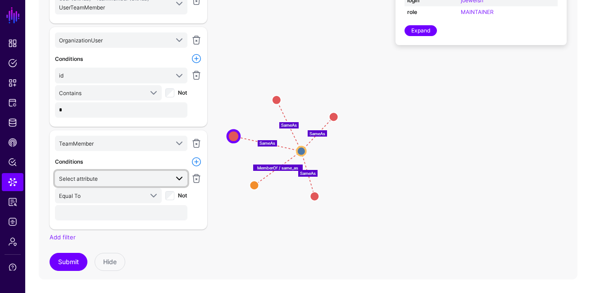
click at [128, 177] on span "Select attribute" at bounding box center [114, 179] width 110 height 10
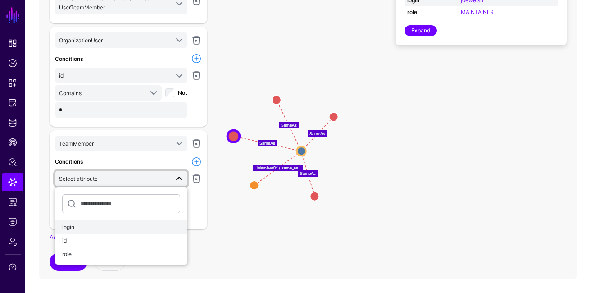
click at [109, 229] on div "login" at bounding box center [121, 227] width 118 height 8
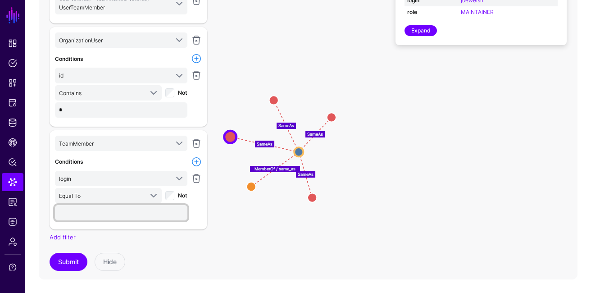
click at [167, 215] on input "text" at bounding box center [121, 212] width 133 height 15
type input "***"
click at [147, 192] on span at bounding box center [151, 195] width 16 height 11
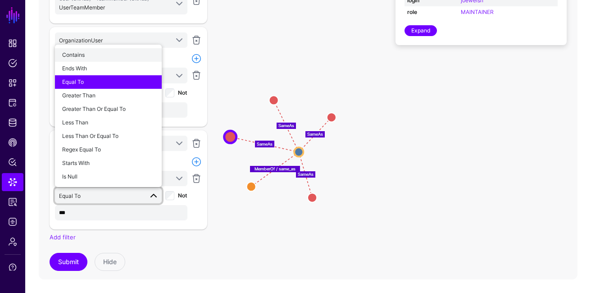
click at [128, 57] on div "Contains" at bounding box center [108, 55] width 92 height 8
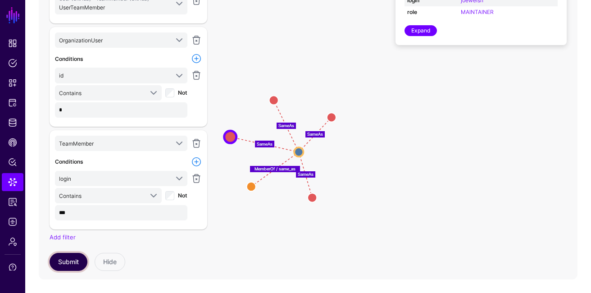
click at [70, 261] on button "Submit" at bounding box center [69, 262] width 38 height 18
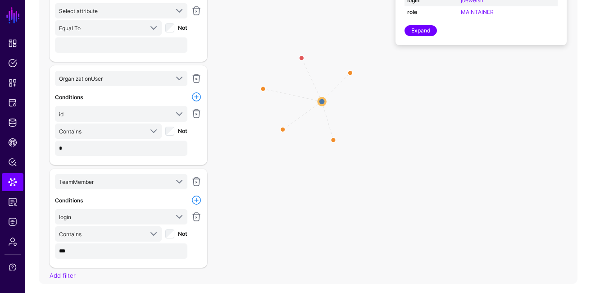
scroll to position [354, 0]
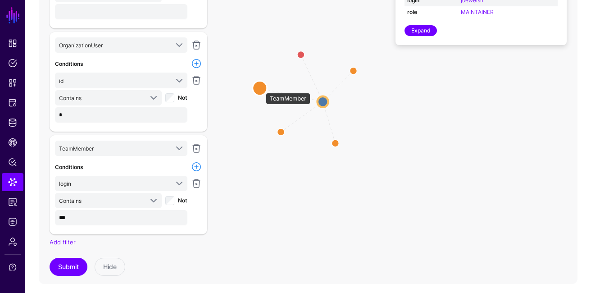
click at [261, 88] on circle at bounding box center [260, 88] width 14 height 14
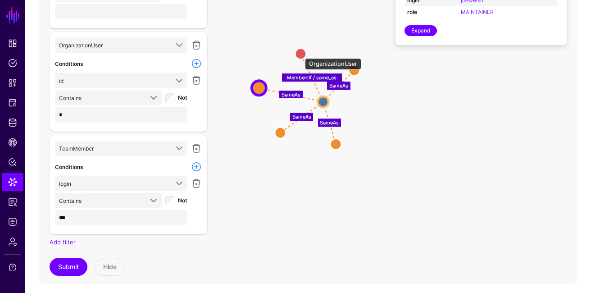
click at [301, 54] on circle at bounding box center [300, 53] width 11 height 11
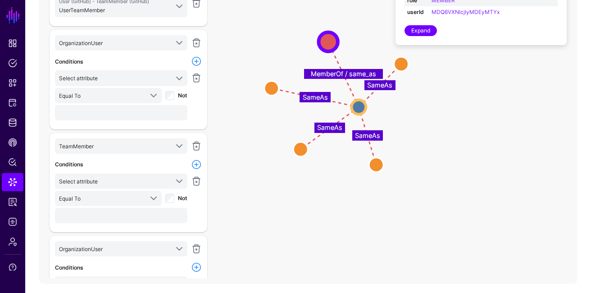
scroll to position [149, 0]
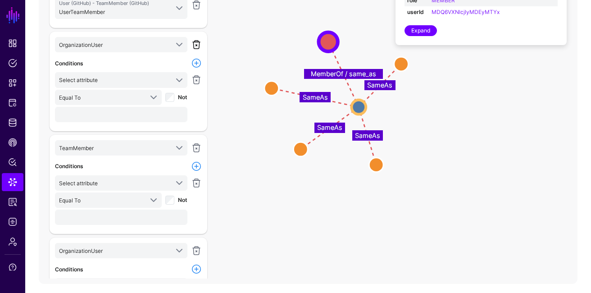
click at [197, 41] on link at bounding box center [196, 44] width 11 height 11
type input "*"
type input "***"
click at [198, 42] on link at bounding box center [196, 44] width 11 height 11
type input "*"
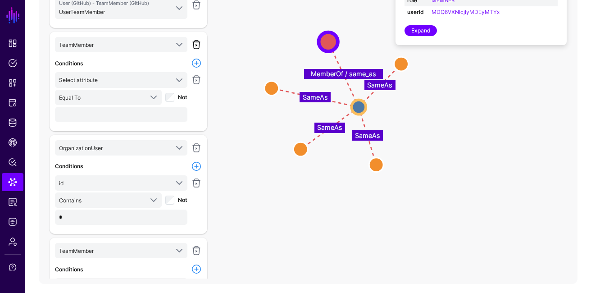
type input "***"
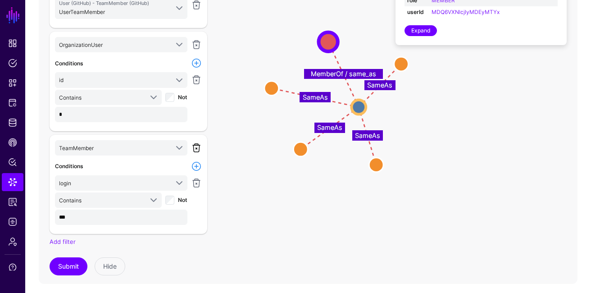
click at [195, 145] on link at bounding box center [196, 147] width 11 height 11
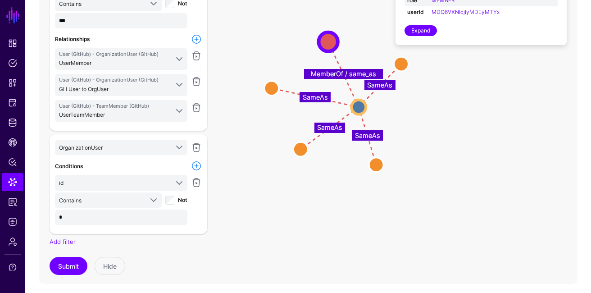
scroll to position [157, 0]
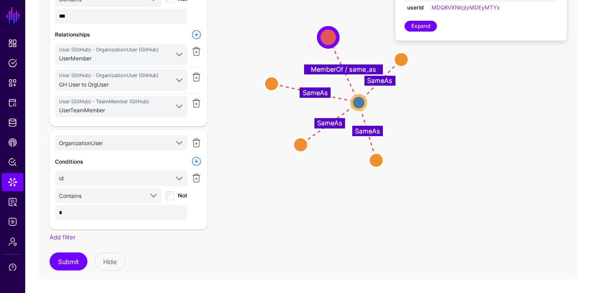
click at [234, 189] on icon "MemberOf / same_as SameAs SameAs SameAs SameAs User User TeamMember TeamMember …" at bounding box center [308, 94] width 539 height 361
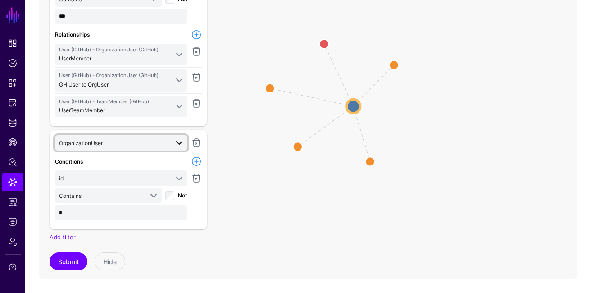
click at [160, 141] on span "OrganizationUser" at bounding box center [114, 143] width 110 height 10
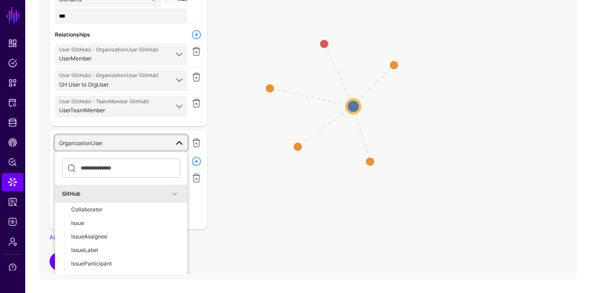
click at [204, 127] on div "**** Conditions email isCampusExpert bio twitterUsername email company projects…" at bounding box center [129, 81] width 158 height 296
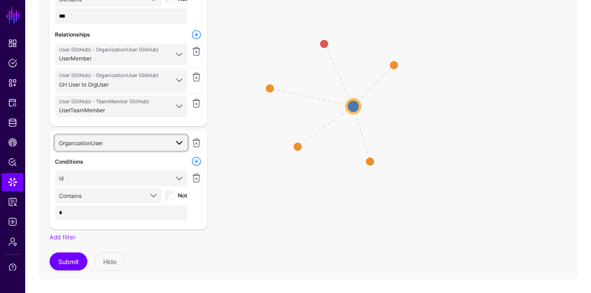
click at [166, 138] on span "OrganizationUser" at bounding box center [122, 143] width 126 height 11
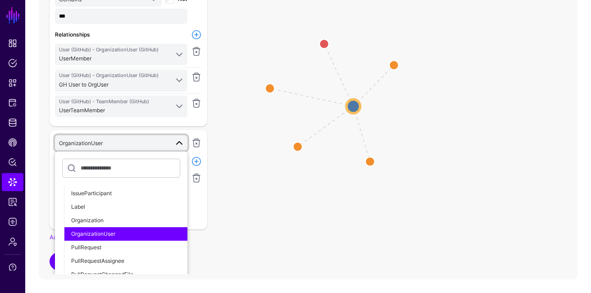
scroll to position [71, 0]
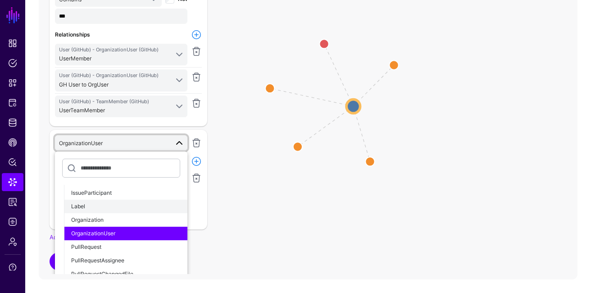
click at [179, 206] on div "Label" at bounding box center [125, 206] width 109 height 8
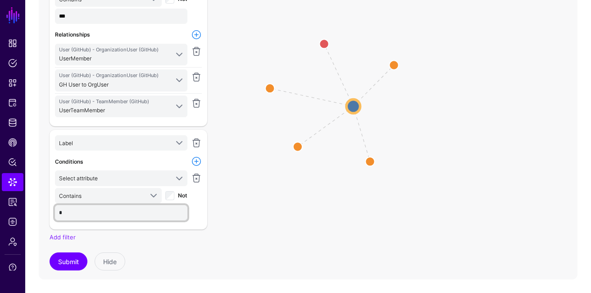
click at [179, 206] on input "*" at bounding box center [121, 212] width 133 height 15
click at [195, 206] on div at bounding box center [196, 195] width 14 height 51
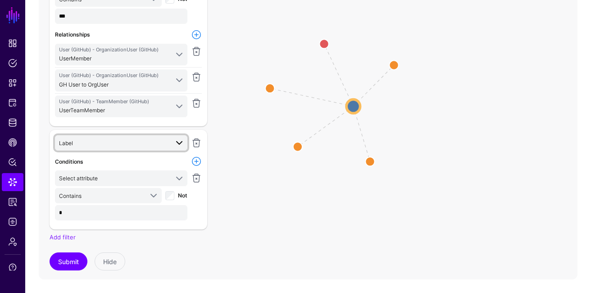
click at [146, 139] on span "Label" at bounding box center [114, 143] width 110 height 10
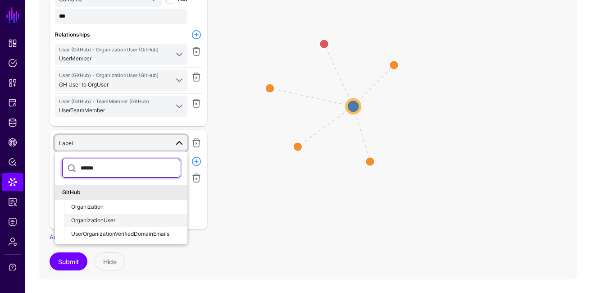
type input "******"
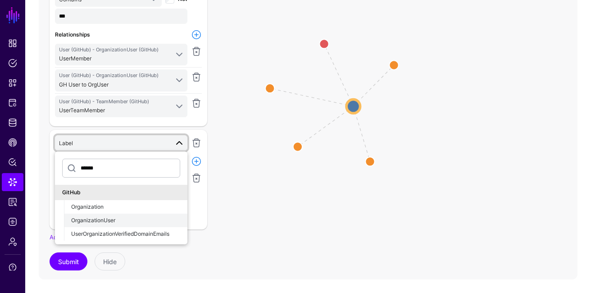
click at [134, 219] on div "OrganizationUser" at bounding box center [125, 220] width 109 height 8
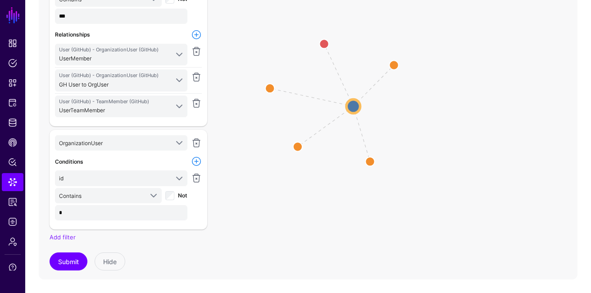
click at [197, 164] on link at bounding box center [196, 161] width 11 height 11
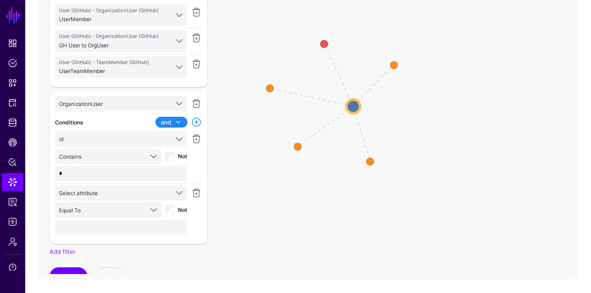
scroll to position [89, 0]
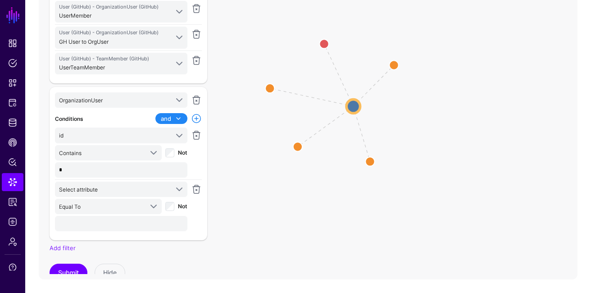
click at [173, 119] on span at bounding box center [177, 118] width 13 height 11
click at [160, 146] on div "or" at bounding box center [152, 149] width 58 height 8
click at [90, 202] on span "Equal To" at bounding box center [101, 207] width 84 height 10
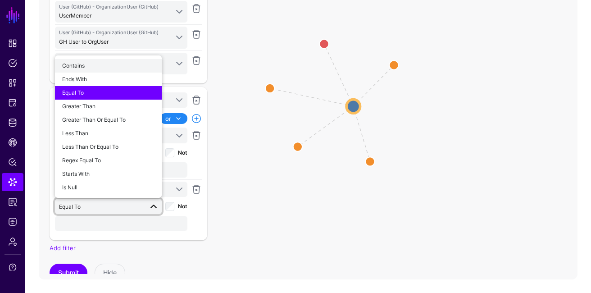
click at [110, 65] on div "Contains" at bounding box center [108, 66] width 92 height 8
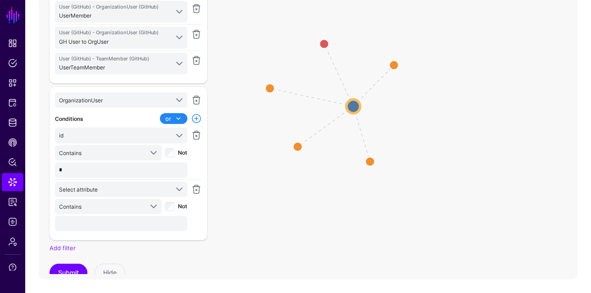
click at [85, 233] on div "OrganizationUser ****** GitHub Collaborator Issue IssueAssignee IssueLabel Issu…" at bounding box center [129, 163] width 158 height 153
click at [80, 228] on input "text" at bounding box center [121, 223] width 133 height 15
click at [322, 42] on circle at bounding box center [324, 44] width 18 height 18
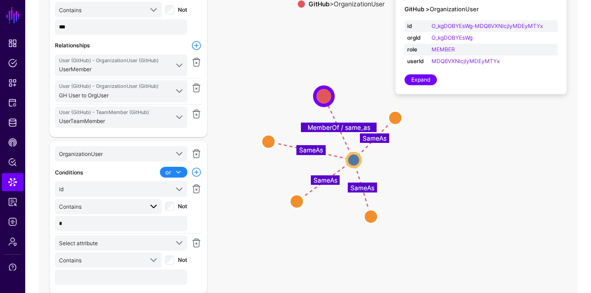
scroll to position [100, 0]
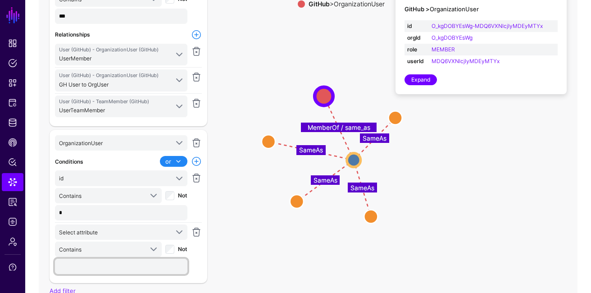
click at [99, 270] on input "text" at bounding box center [121, 266] width 133 height 15
type input "**"
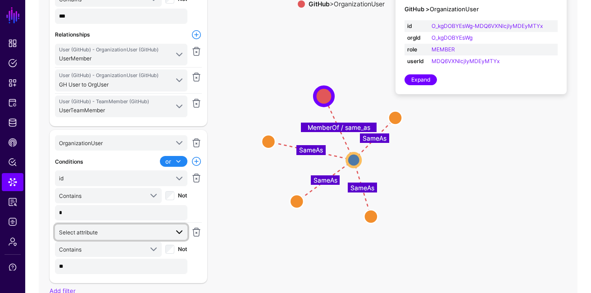
click at [140, 231] on span "Select attribute" at bounding box center [114, 232] width 110 height 10
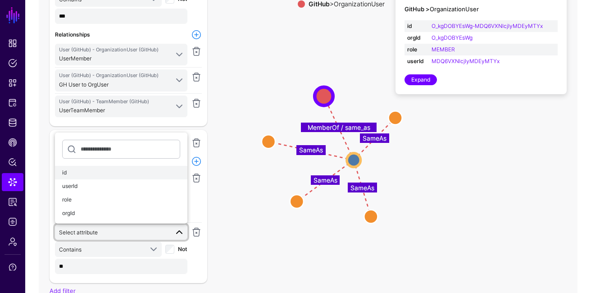
click at [119, 166] on button "id" at bounding box center [121, 173] width 133 height 14
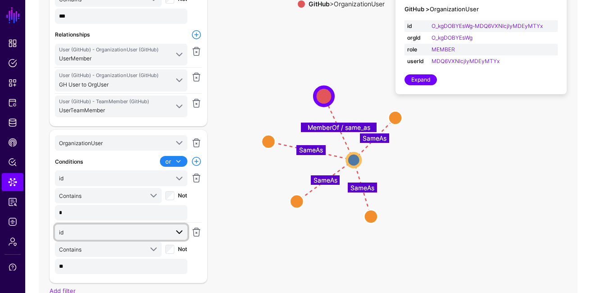
click at [129, 229] on span "id" at bounding box center [114, 232] width 110 height 10
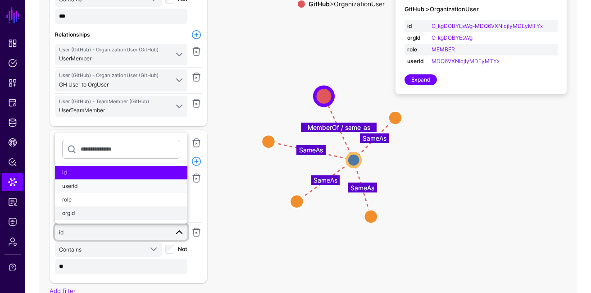
drag, startPoint x: 124, startPoint y: 179, endPoint x: 120, endPoint y: 211, distance: 33.2
click at [120, 211] on ul "id userId role orgId" at bounding box center [121, 193] width 133 height 54
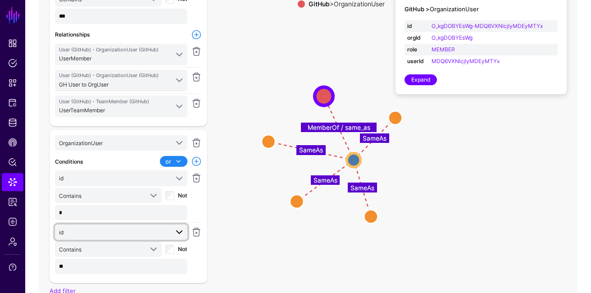
click at [121, 227] on span "id" at bounding box center [114, 232] width 110 height 10
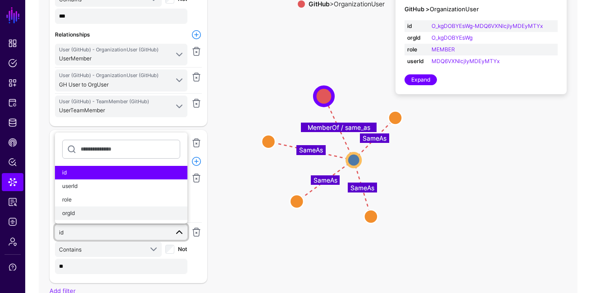
click at [109, 211] on div "orgId" at bounding box center [121, 213] width 118 height 8
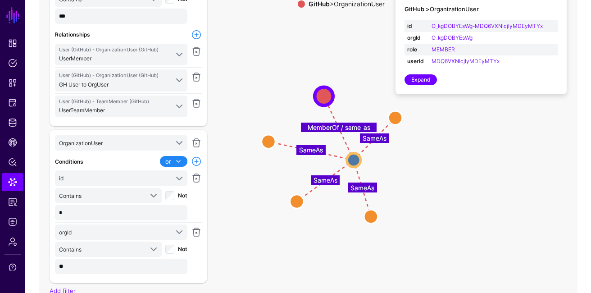
click at [203, 203] on div at bounding box center [196, 195] width 14 height 51
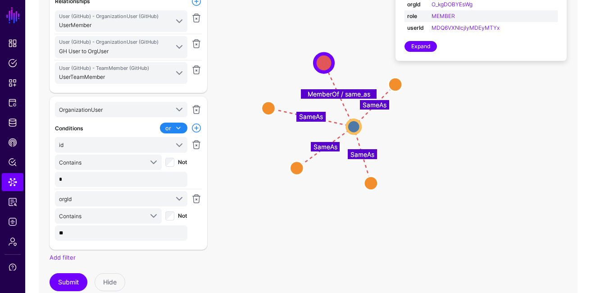
scroll to position [157, 0]
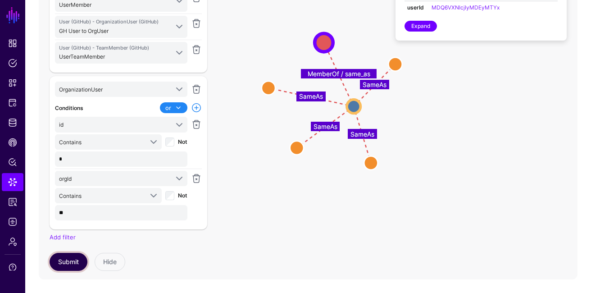
click at [65, 265] on button "Submit" at bounding box center [69, 262] width 38 height 18
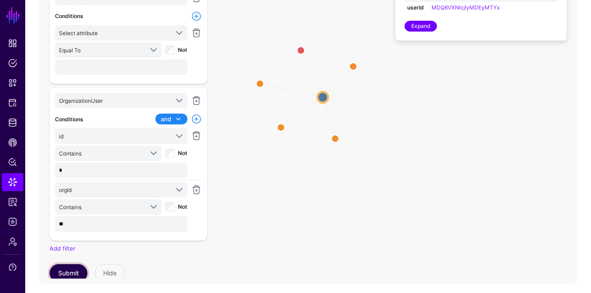
scroll to position [301, 0]
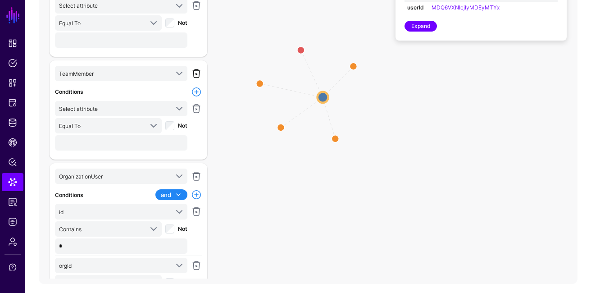
click at [200, 70] on link at bounding box center [196, 73] width 11 height 11
type input "*"
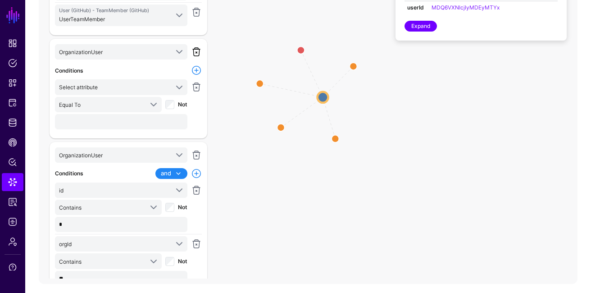
click at [197, 46] on link at bounding box center [196, 51] width 11 height 11
type input "*"
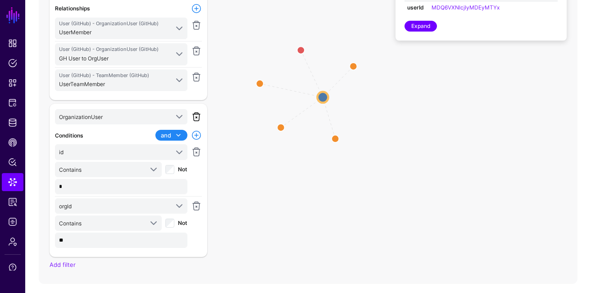
scroll to position [70, 0]
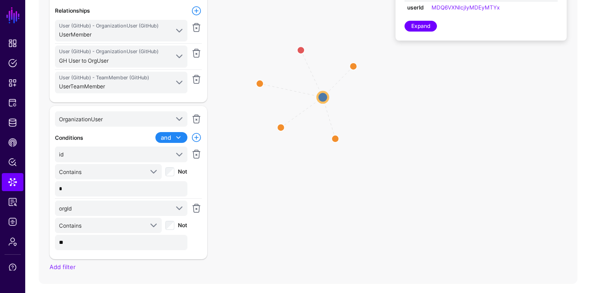
click at [172, 137] on span at bounding box center [177, 137] width 13 height 11
click at [154, 169] on div "or" at bounding box center [152, 168] width 58 height 8
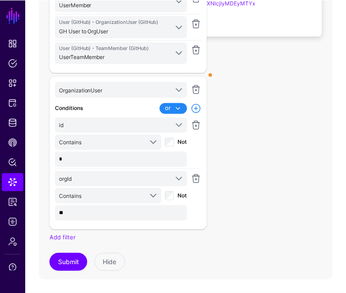
scroll to position [91, 0]
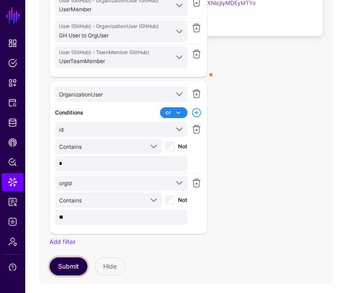
click at [68, 267] on button "Submit" at bounding box center [69, 266] width 38 height 18
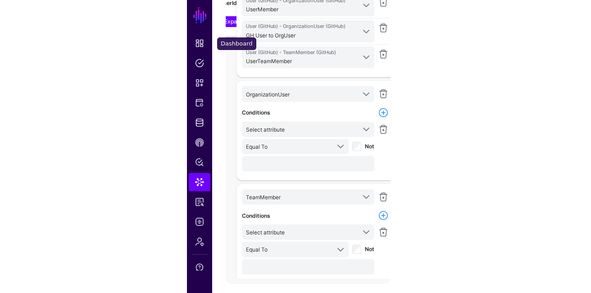
scroll to position [161, 0]
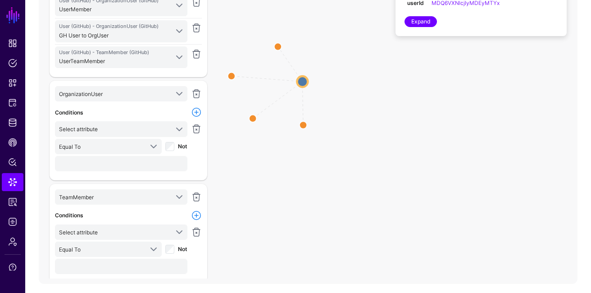
drag, startPoint x: 321, startPoint y: 101, endPoint x: 410, endPoint y: 100, distance: 89.3
click at [410, 100] on div "SameAs SameAs SameAs SameAs User User TeamMember TeamMember TeamMember TeamMemb…" at bounding box center [308, 90] width 539 height 361
click at [276, 47] on circle at bounding box center [278, 46] width 14 height 14
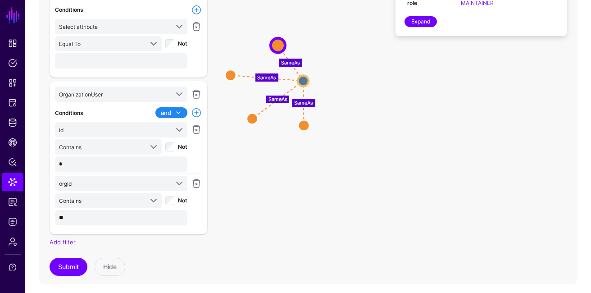
scroll to position [166, 0]
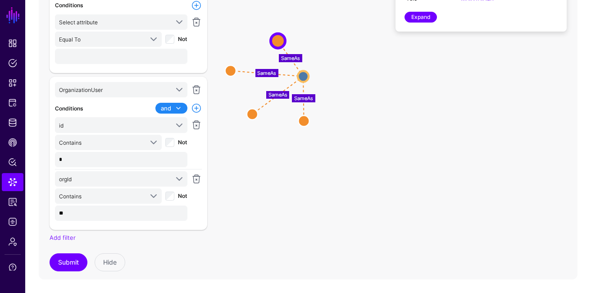
click at [229, 67] on circle at bounding box center [230, 70] width 11 height 11
click at [249, 109] on icon "SameAs SameAs SameAs SameAs User User TeamMember TeamMember TeamMember TeamMemb…" at bounding box center [186, 85] width 295 height 361
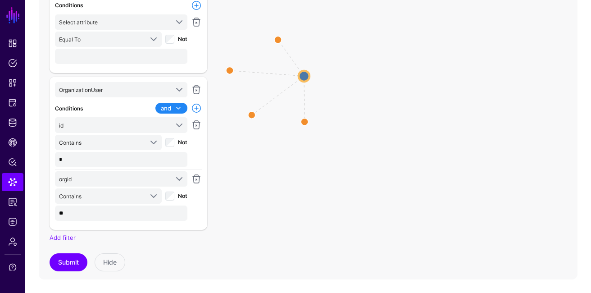
click at [250, 111] on icon "SameAs SameAs SameAs SameAs User User TeamMember TeamMember TeamMember TeamMemb…" at bounding box center [186, 85] width 295 height 361
click at [252, 117] on circle at bounding box center [252, 115] width 14 height 14
